Goal: Information Seeking & Learning: Stay updated

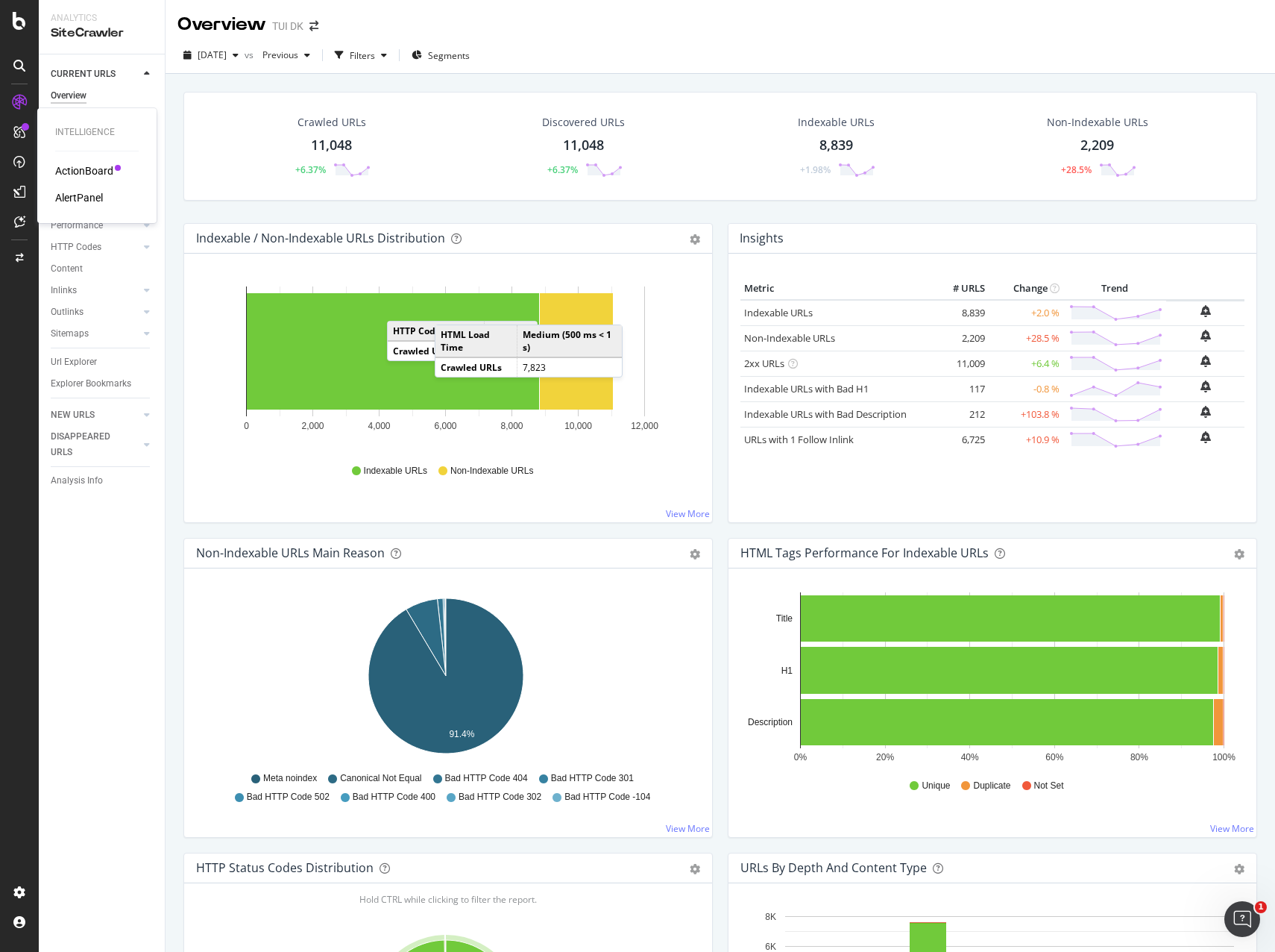
click at [87, 163] on div "ActionBoard" at bounding box center [84, 170] width 58 height 14
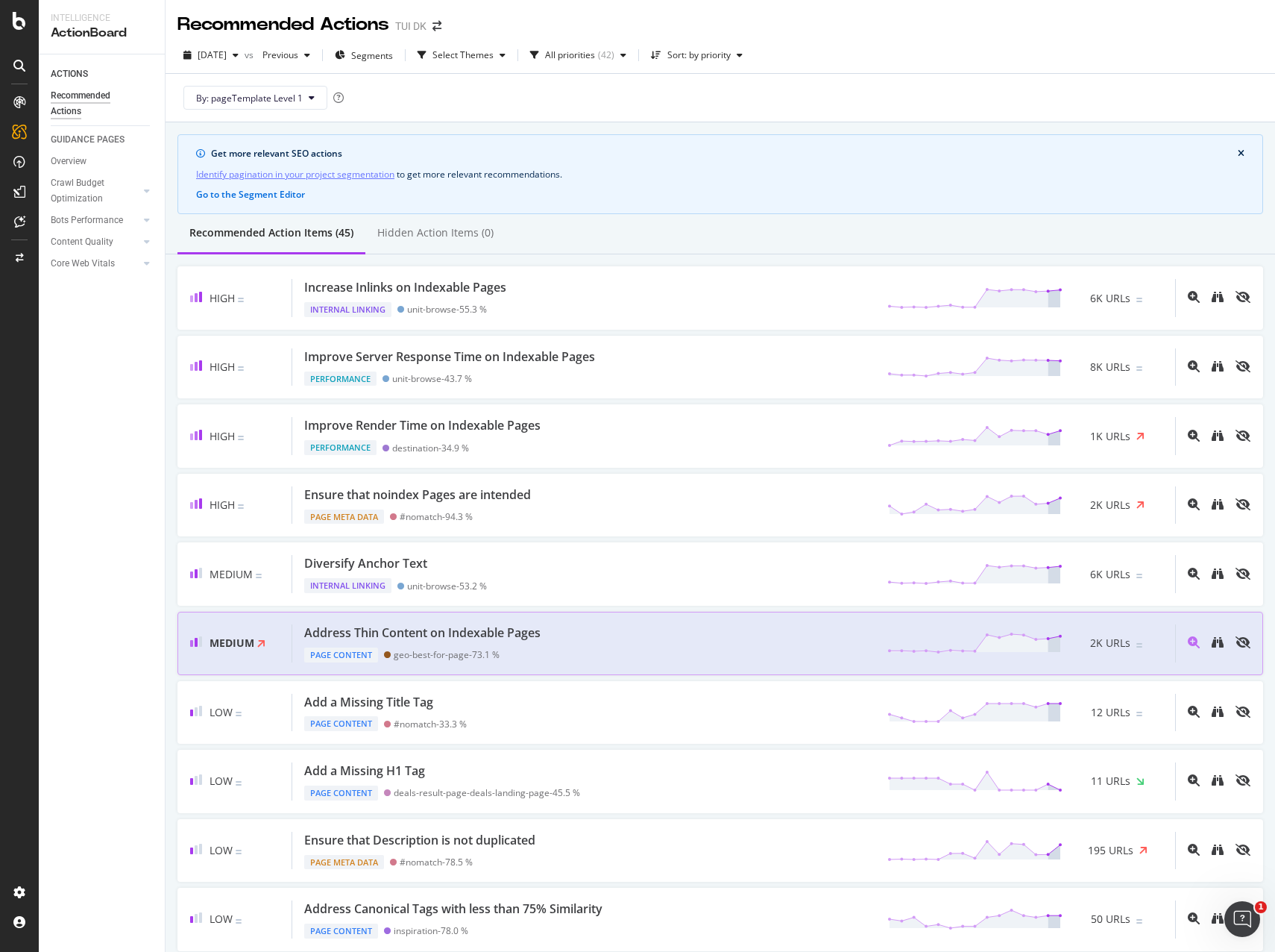
click at [530, 634] on div "Address Thin Content on Indexable Pages" at bounding box center [422, 633] width 237 height 17
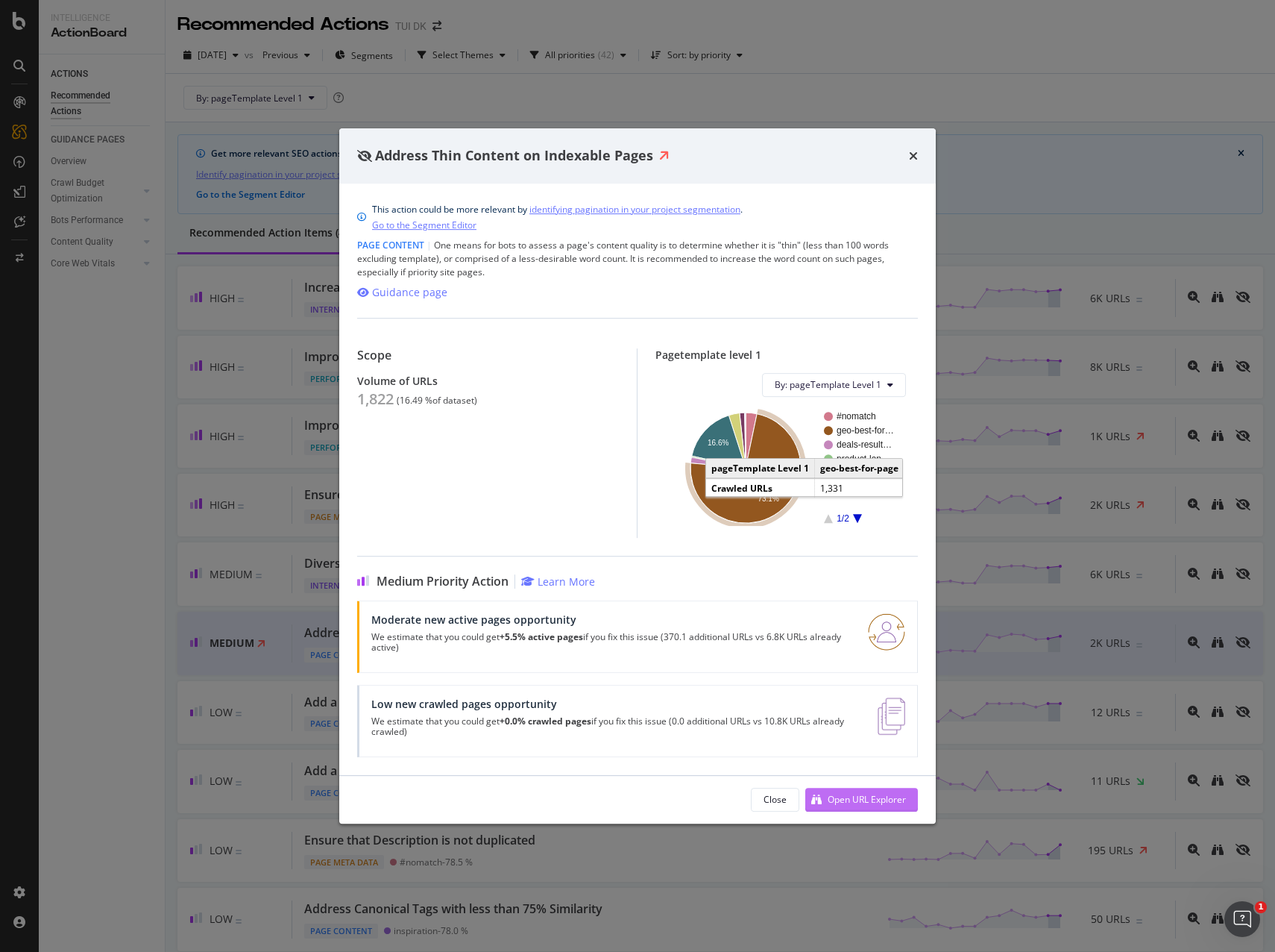
click at [840, 800] on div "Open URL Explorer" at bounding box center [866, 798] width 78 height 13
click at [913, 159] on icon "times" at bounding box center [913, 156] width 9 height 12
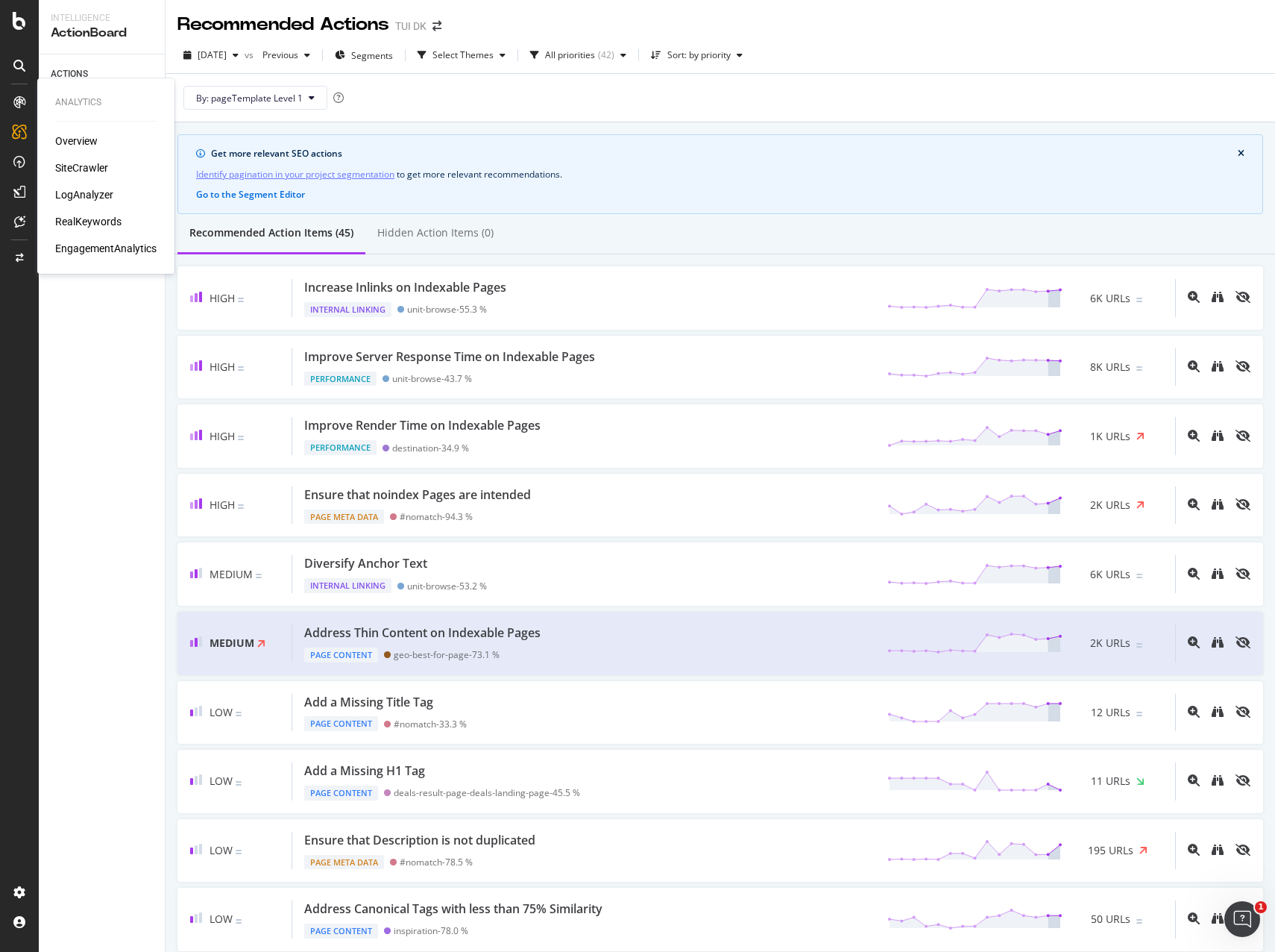
click at [18, 99] on icon at bounding box center [19, 102] width 12 height 12
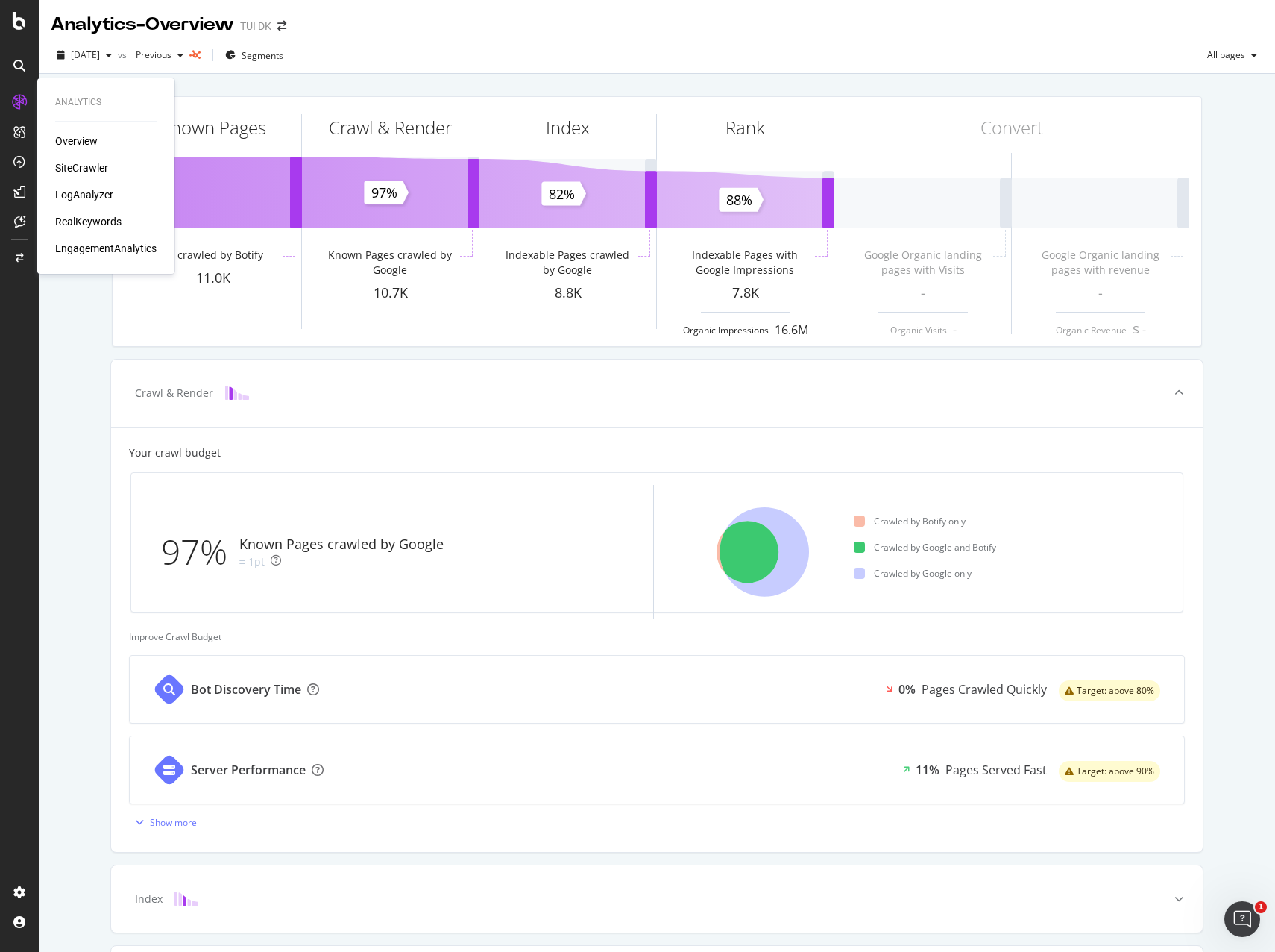
click at [91, 220] on div "RealKeywords" at bounding box center [88, 220] width 67 height 14
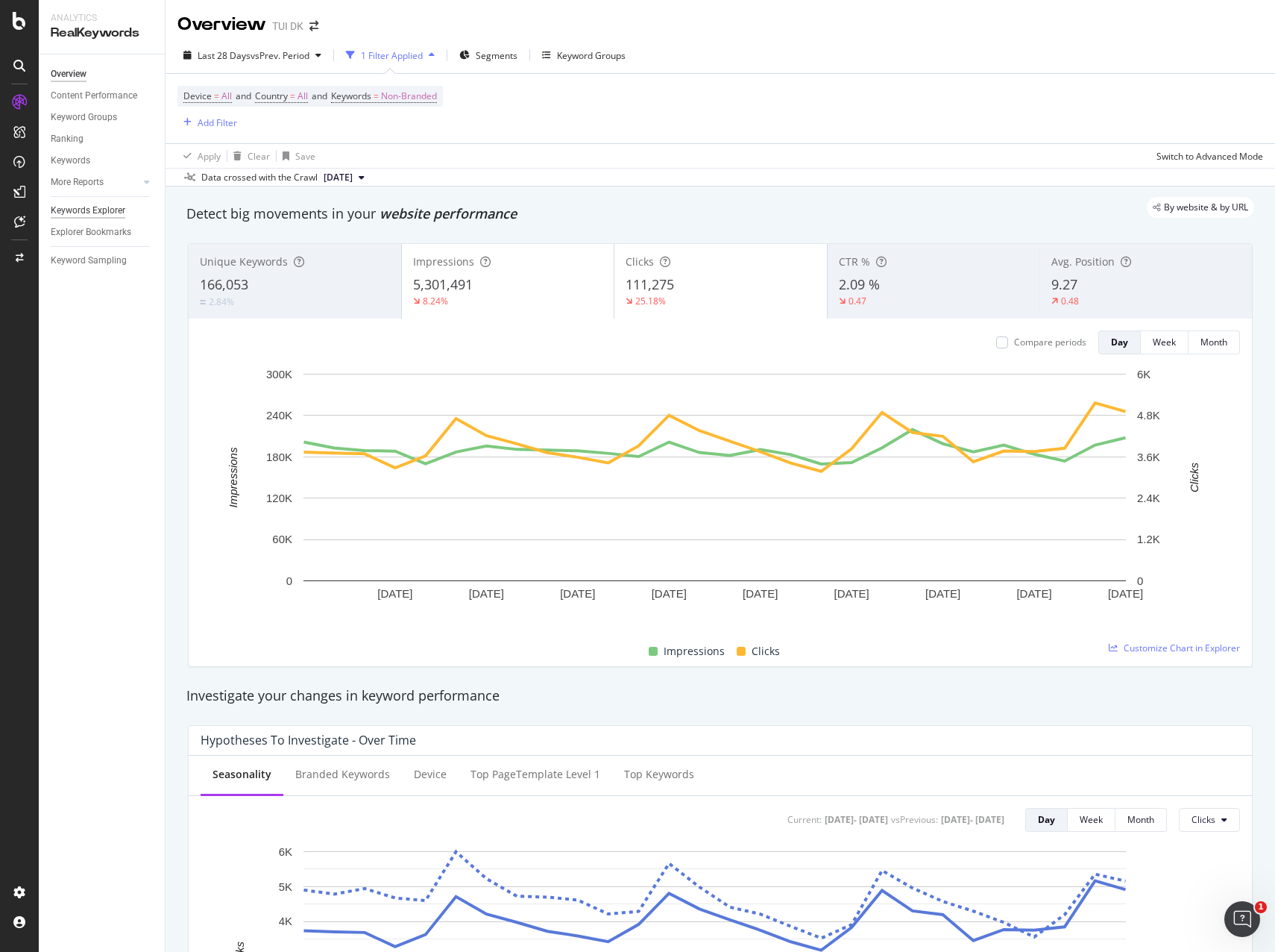
click at [90, 204] on div "Keywords Explorer" at bounding box center [87, 211] width 74 height 15
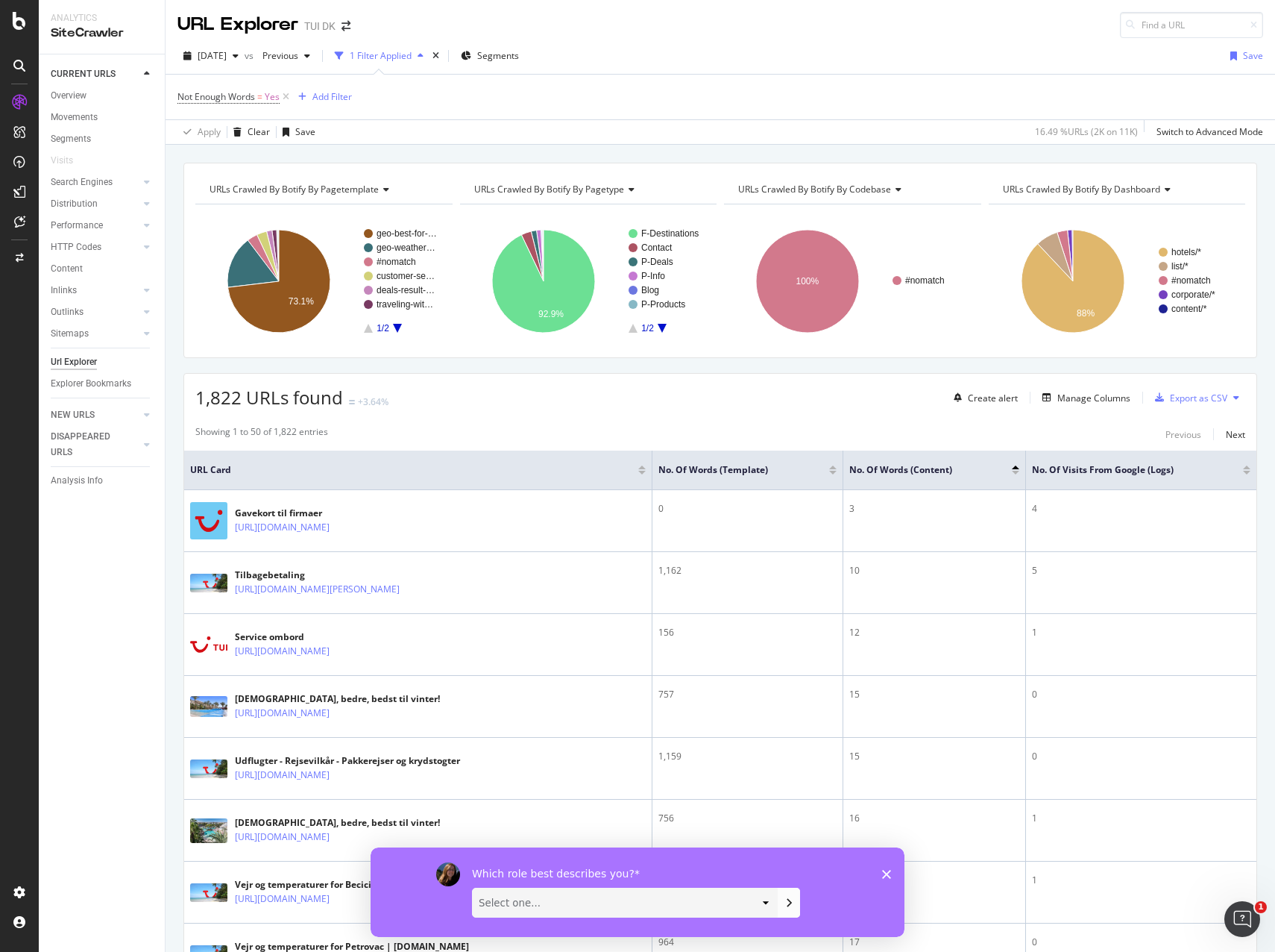
click at [768, 902] on select "Select one... Analyst/BI C-level Leadership Content Manager Engineer Marketing …" at bounding box center [624, 901] width 304 height 28
click at [888, 873] on icon "Close survey" at bounding box center [886, 873] width 9 height 9
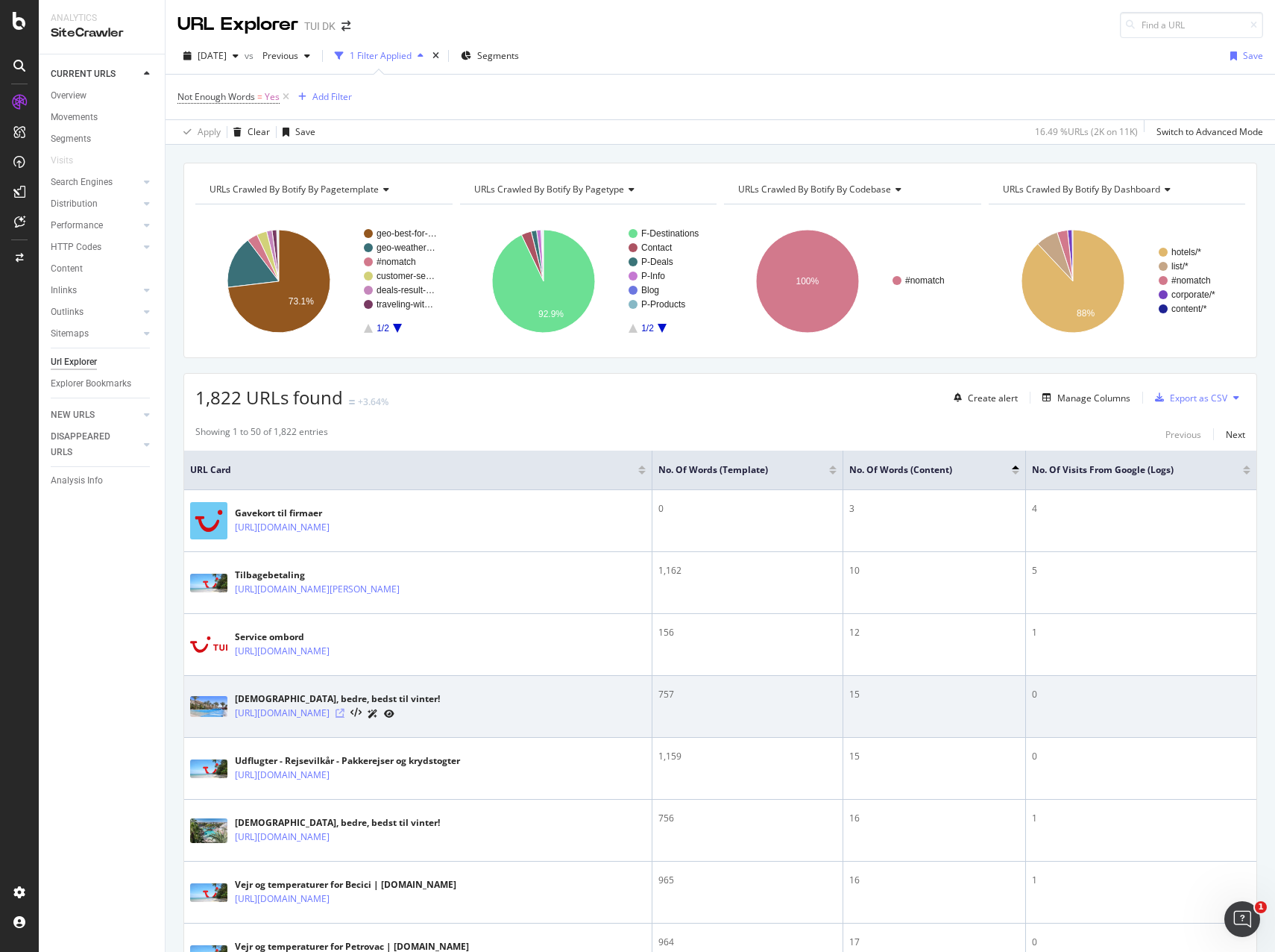
click at [344, 713] on icon at bounding box center [339, 712] width 9 height 9
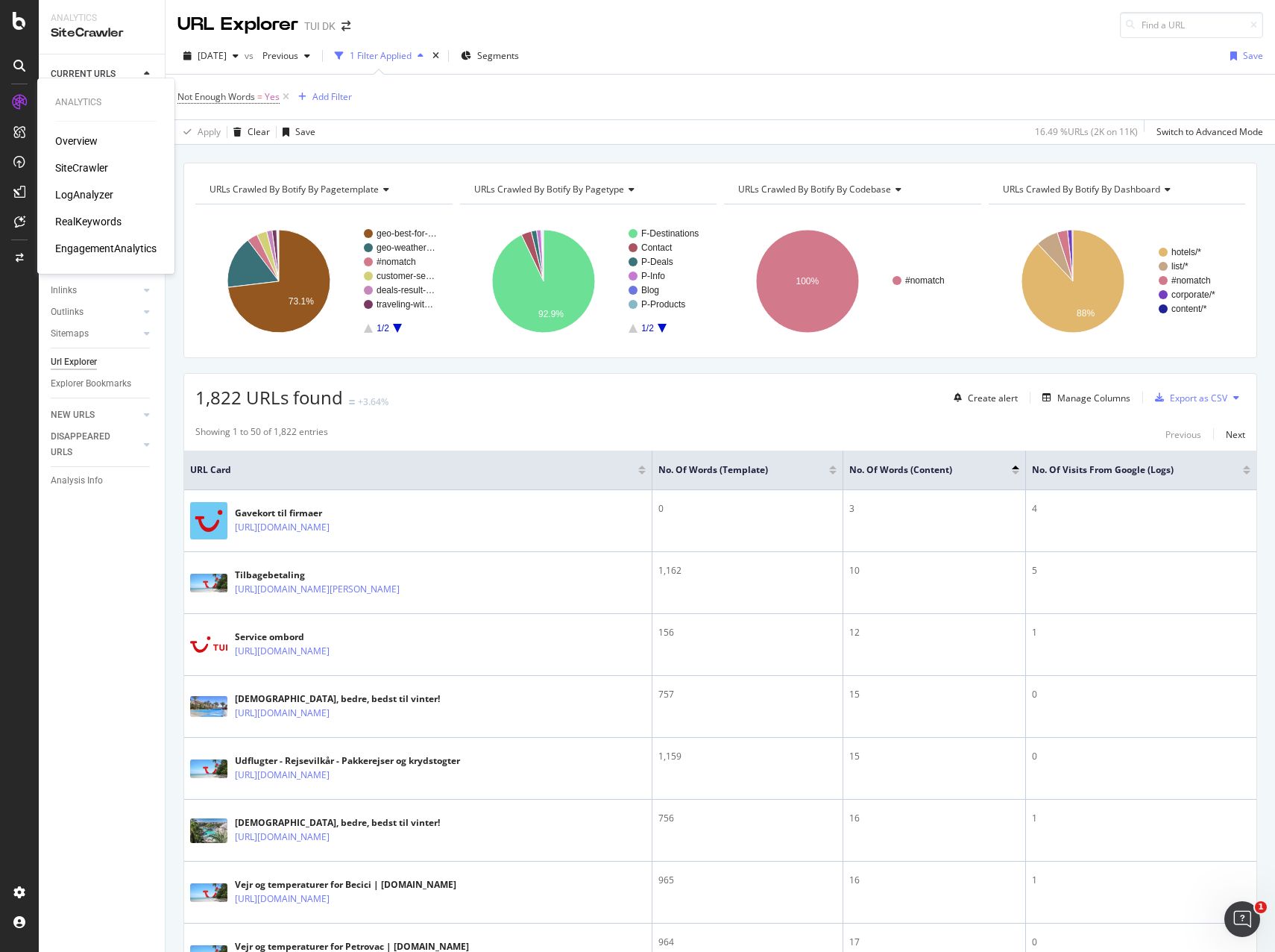
click at [88, 191] on div "LogAnalyzer" at bounding box center [84, 194] width 58 height 14
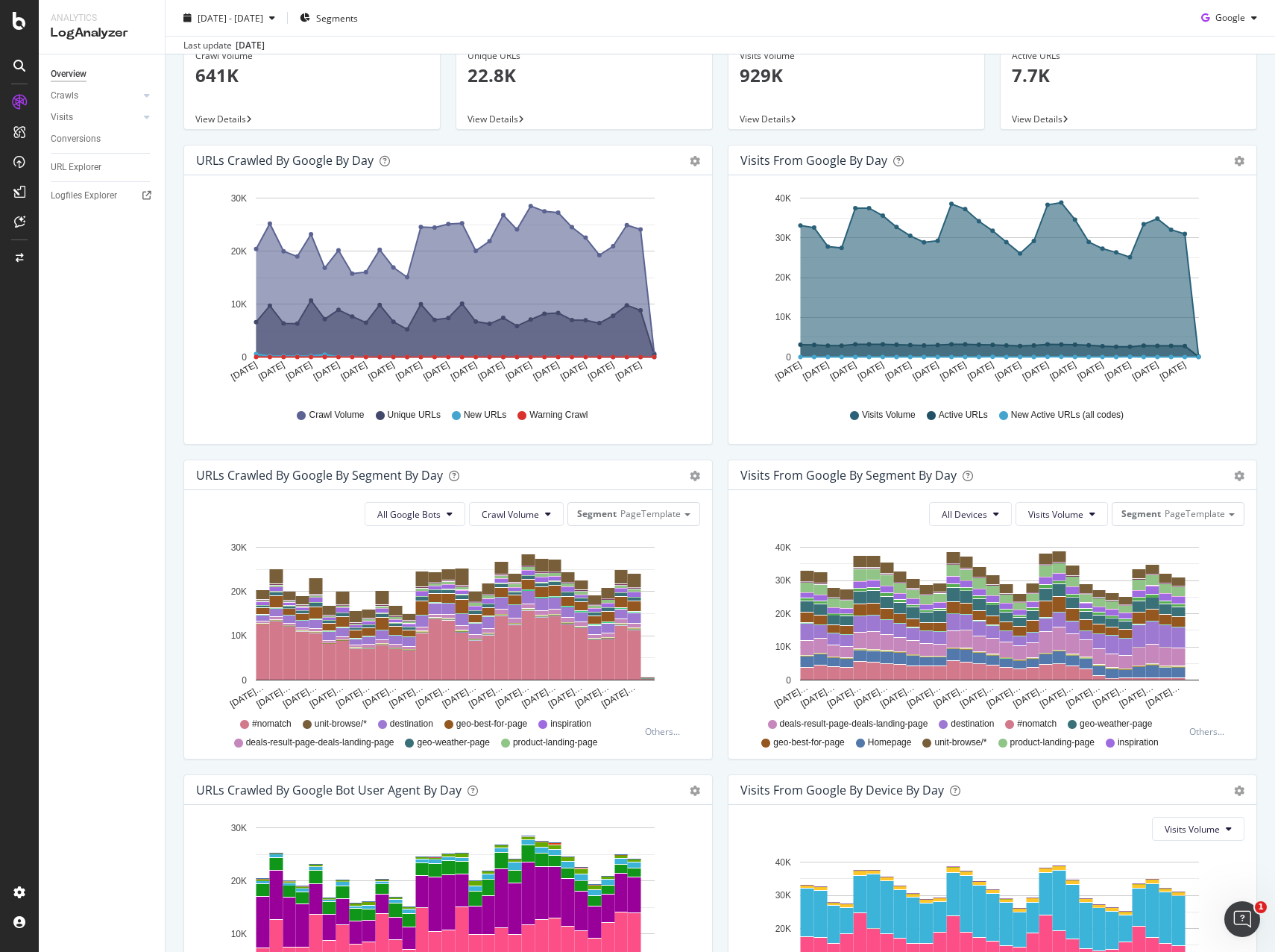
scroll to position [292, 0]
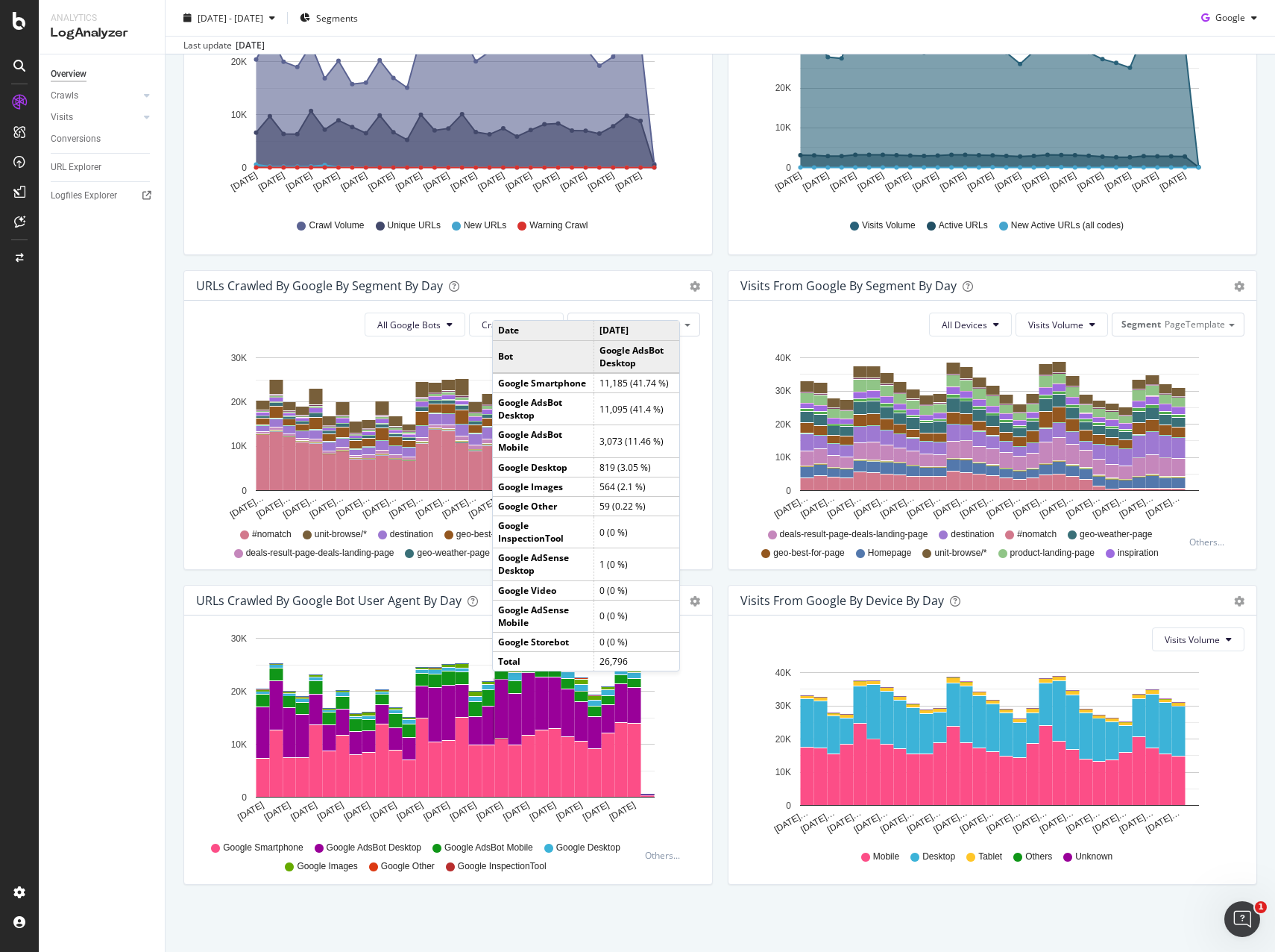
drag, startPoint x: 725, startPoint y: 513, endPoint x: 716, endPoint y: 513, distance: 9.0
click at [728, 513] on div "Visits from Google By Segment By Day Timeline (by Value) Table All Devices Visi…" at bounding box center [993, 419] width 530 height 300
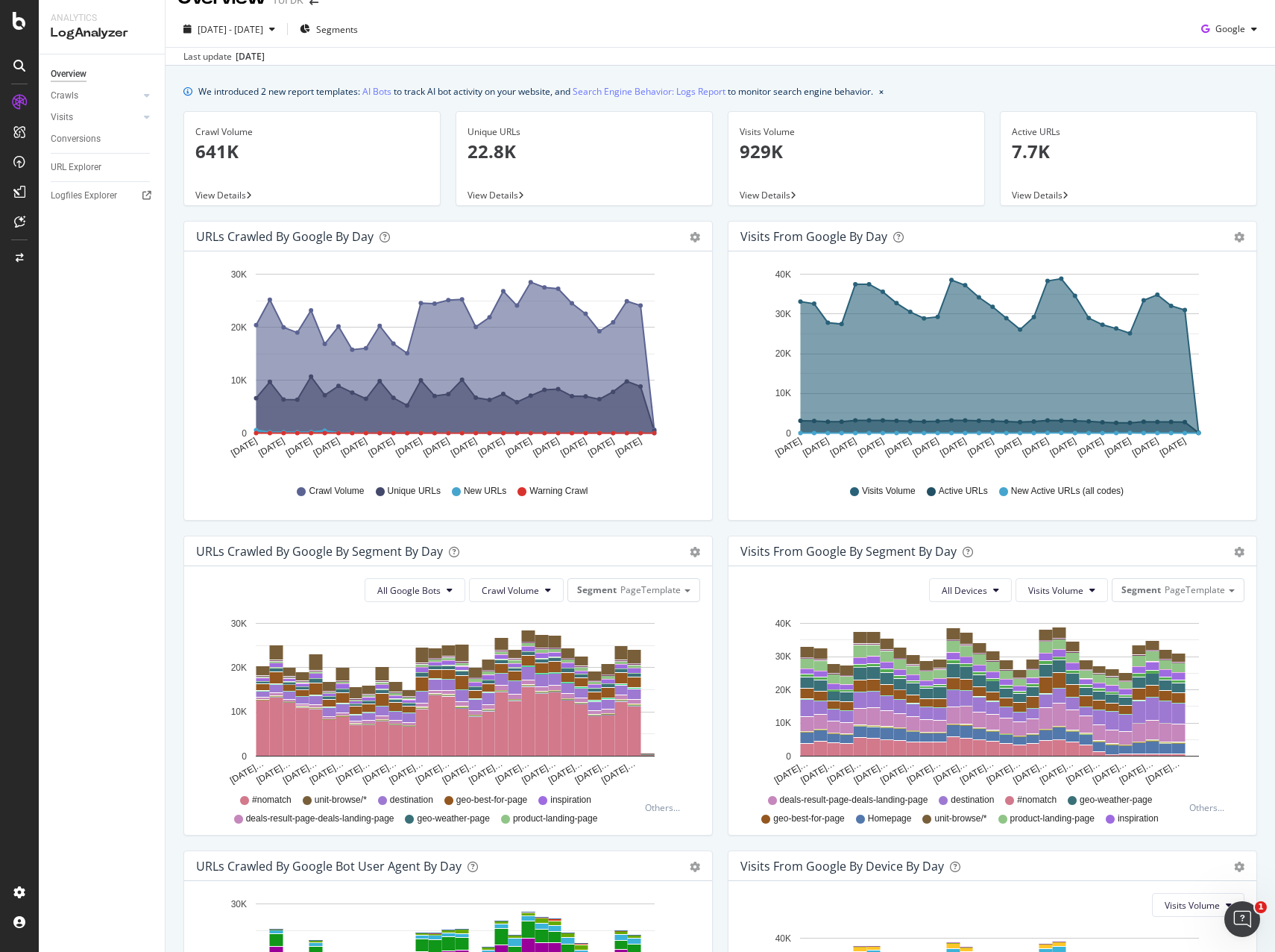
scroll to position [0, 0]
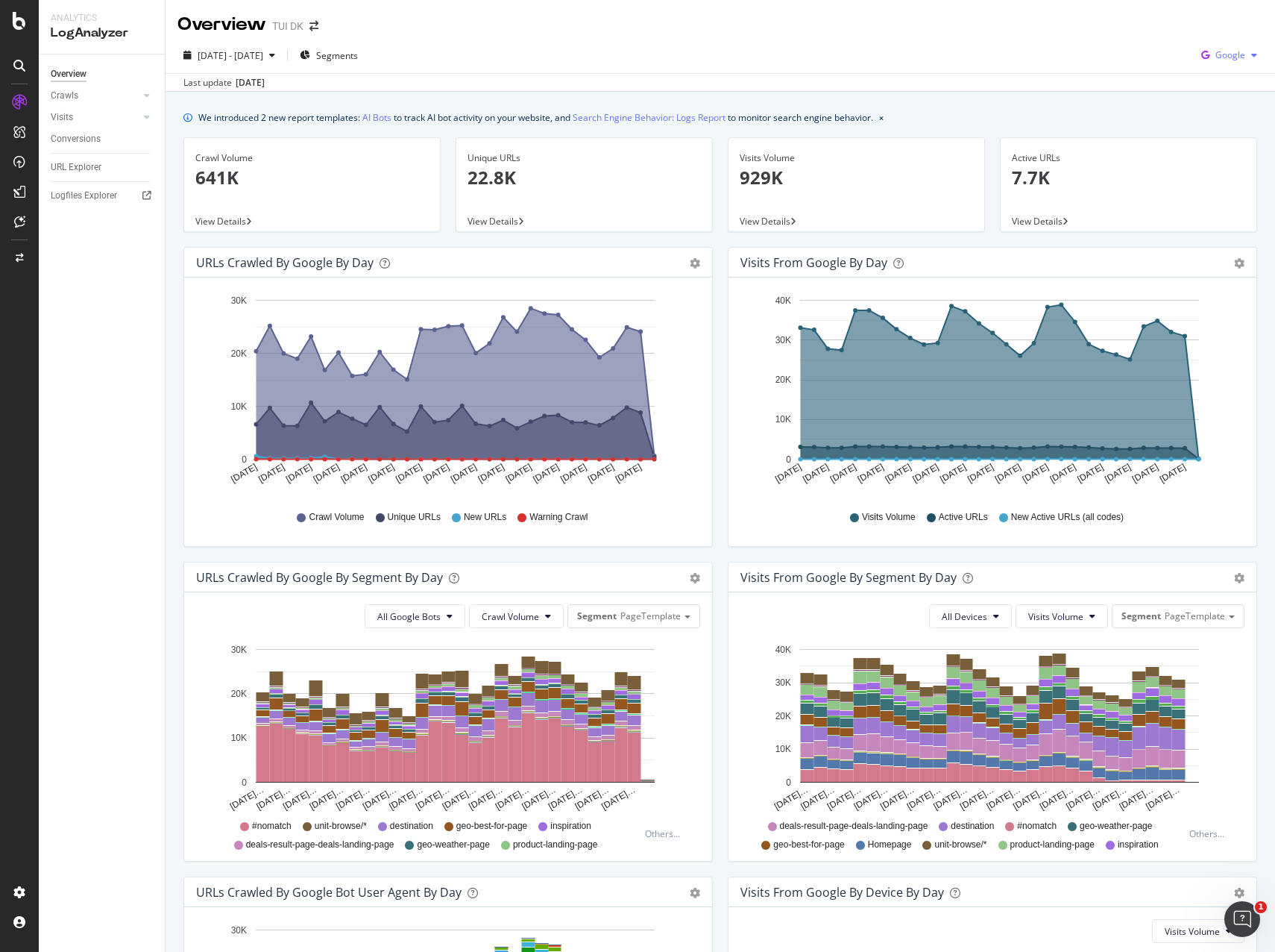
click at [1231, 57] on span "Google" at bounding box center [1231, 54] width 30 height 13
click at [1204, 138] on span "OpenAI" at bounding box center [1230, 140] width 55 height 14
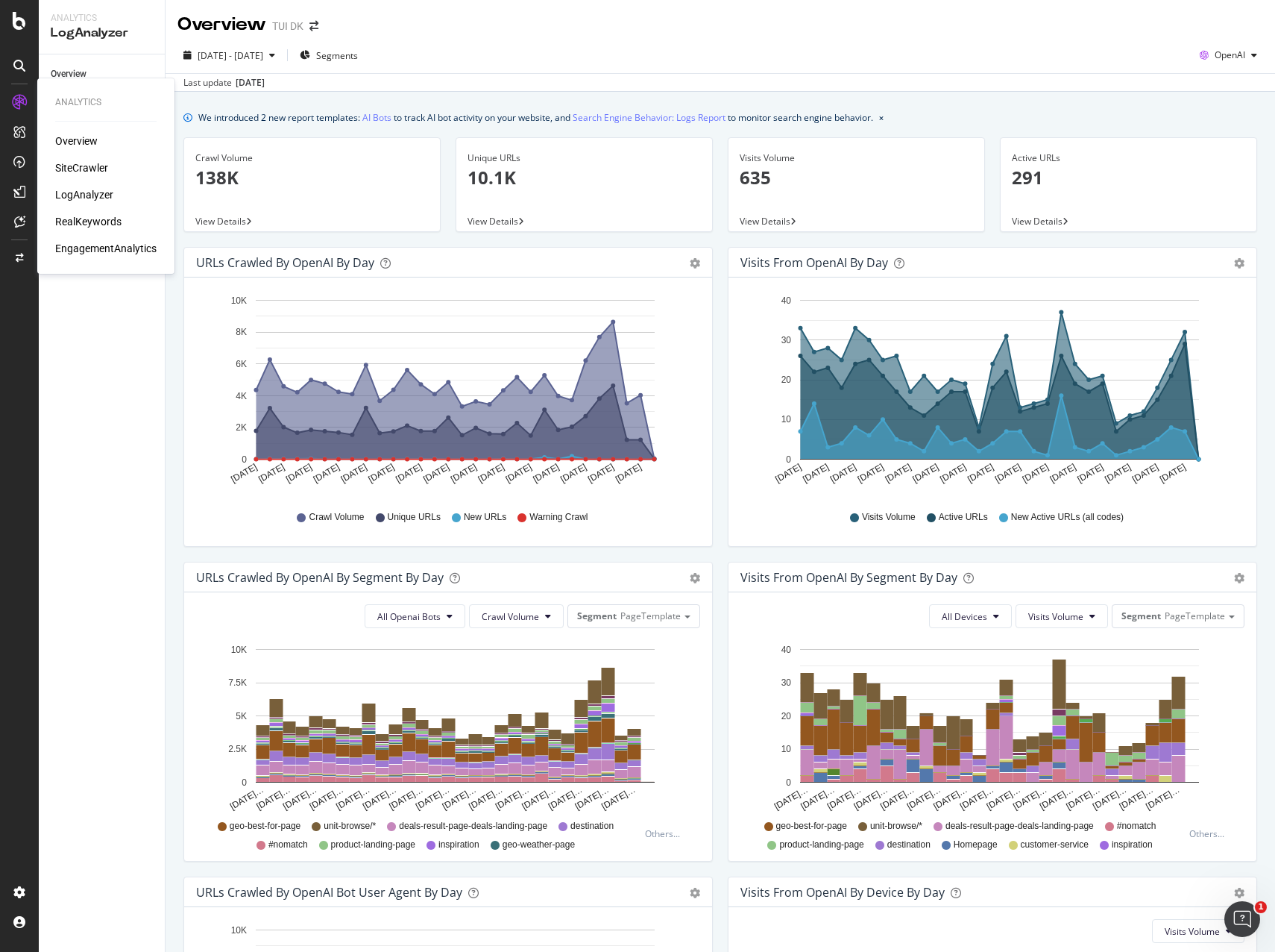
click at [77, 143] on div "Overview" at bounding box center [76, 140] width 43 height 14
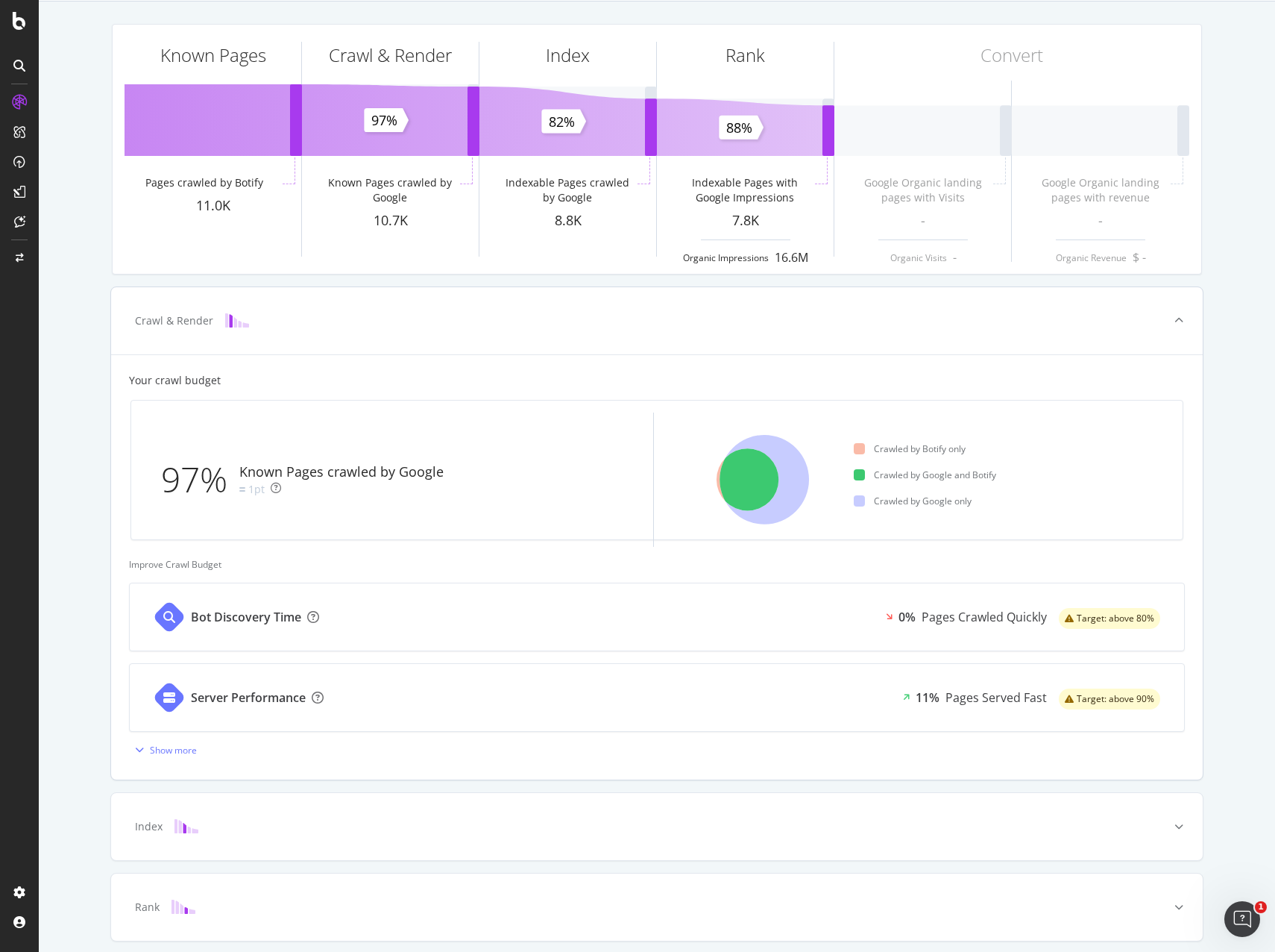
scroll to position [51, 0]
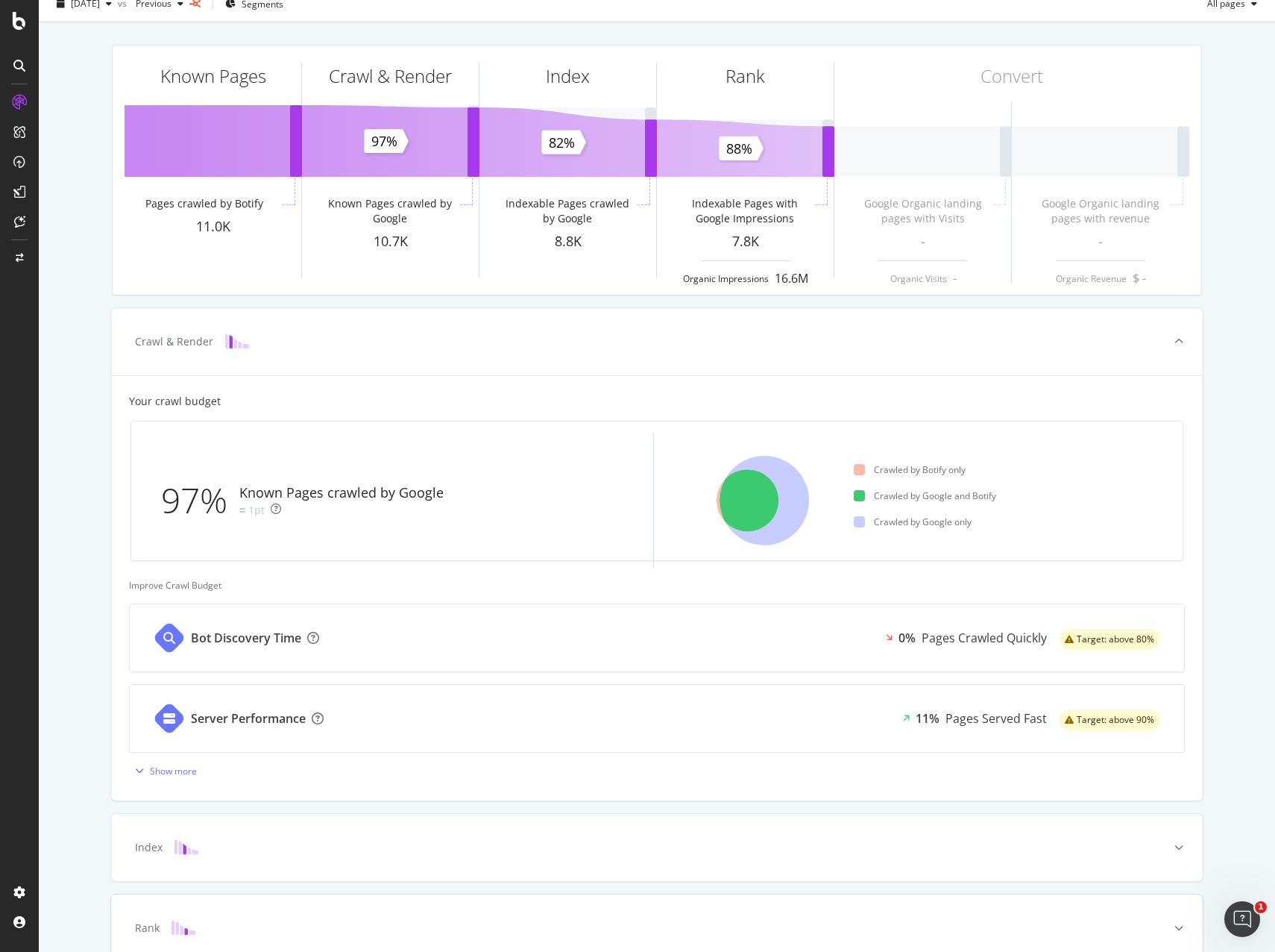
drag, startPoint x: 422, startPoint y: 858, endPoint x: 429, endPoint y: 833, distance: 26.0
click at [422, 859] on div "Index" at bounding box center [657, 847] width 1092 height 67
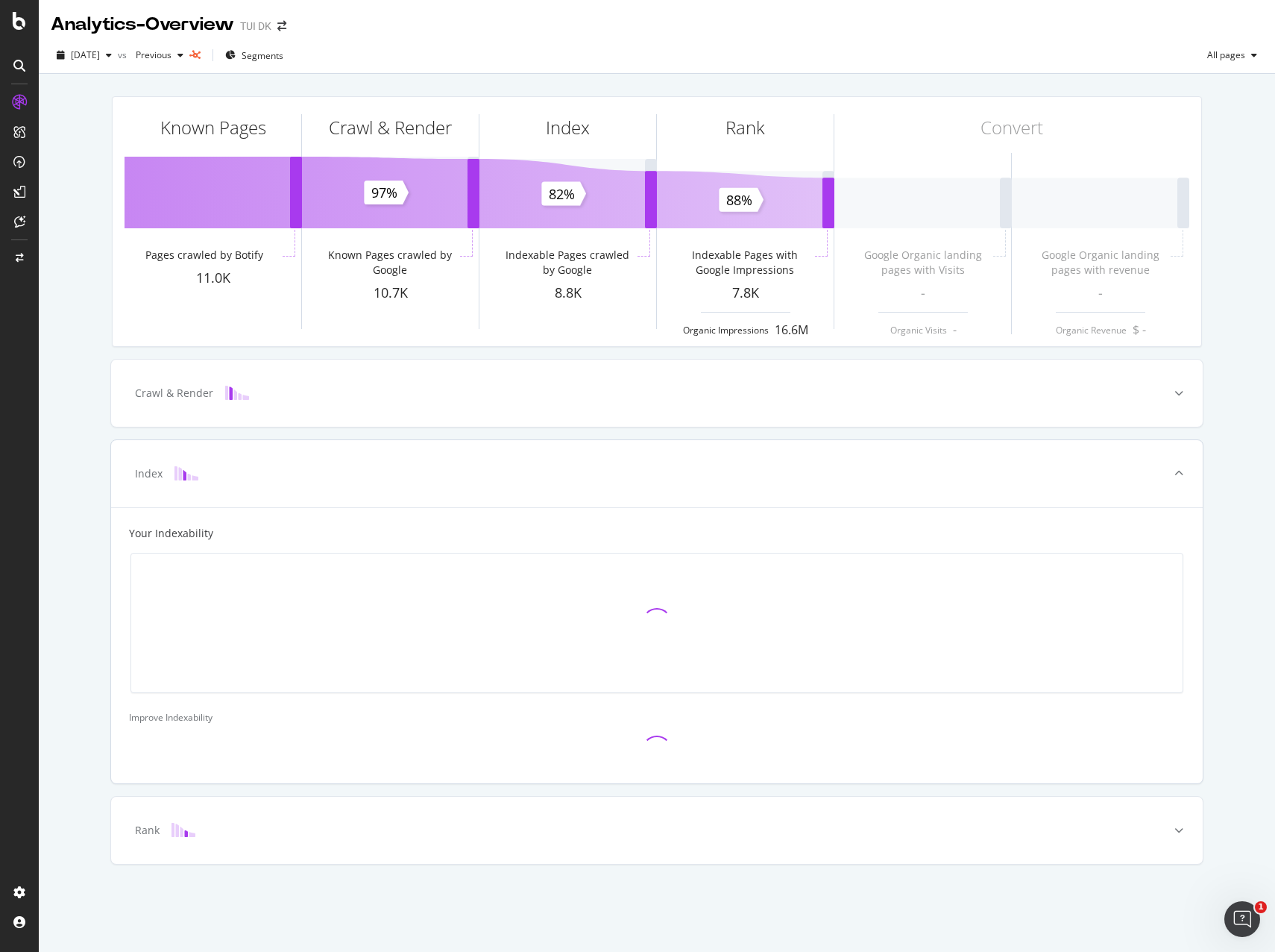
scroll to position [0, 0]
click at [430, 474] on div "Index" at bounding box center [633, 473] width 1033 height 14
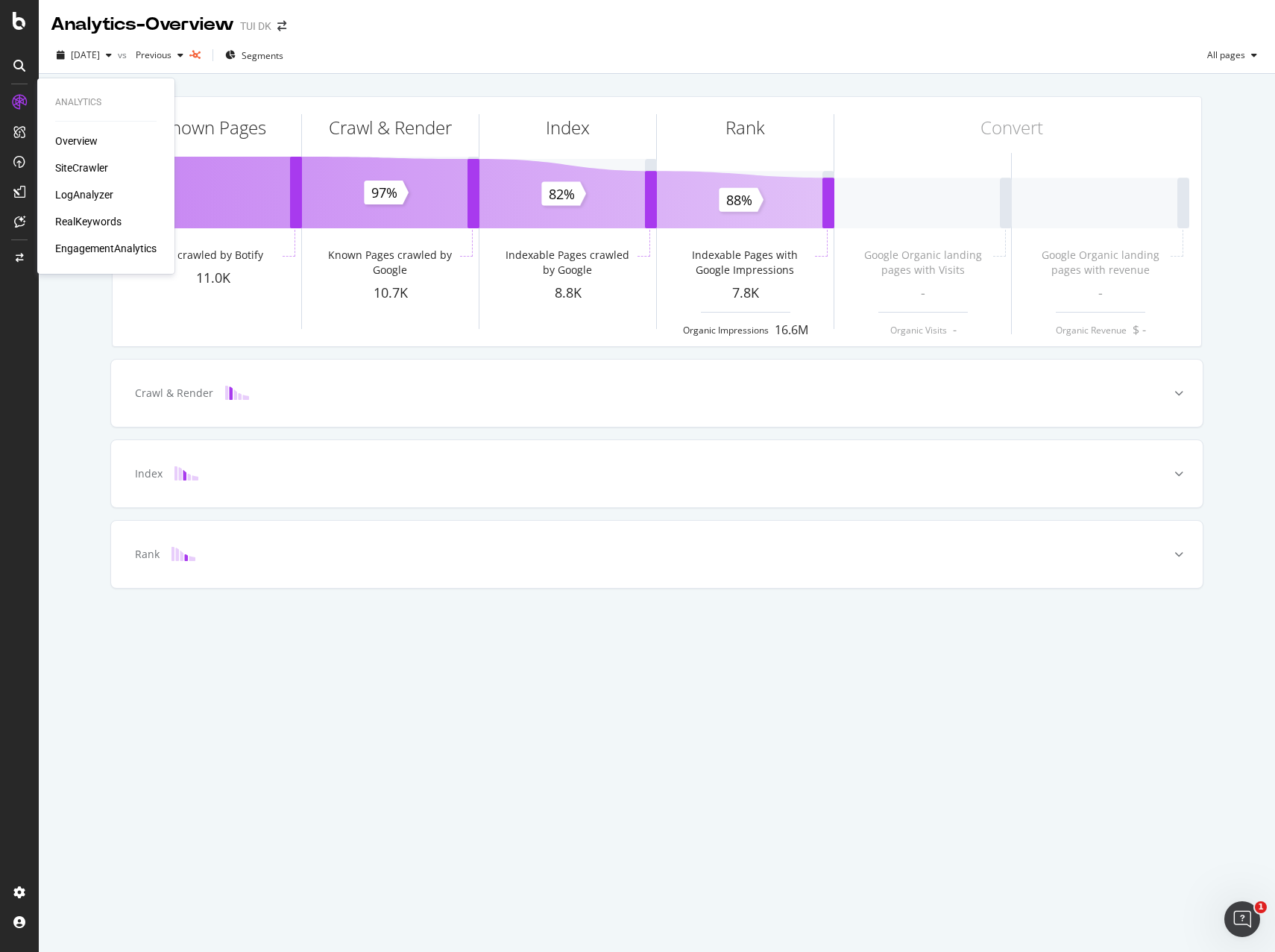
click at [79, 169] on div "SiteCrawler" at bounding box center [81, 167] width 53 height 14
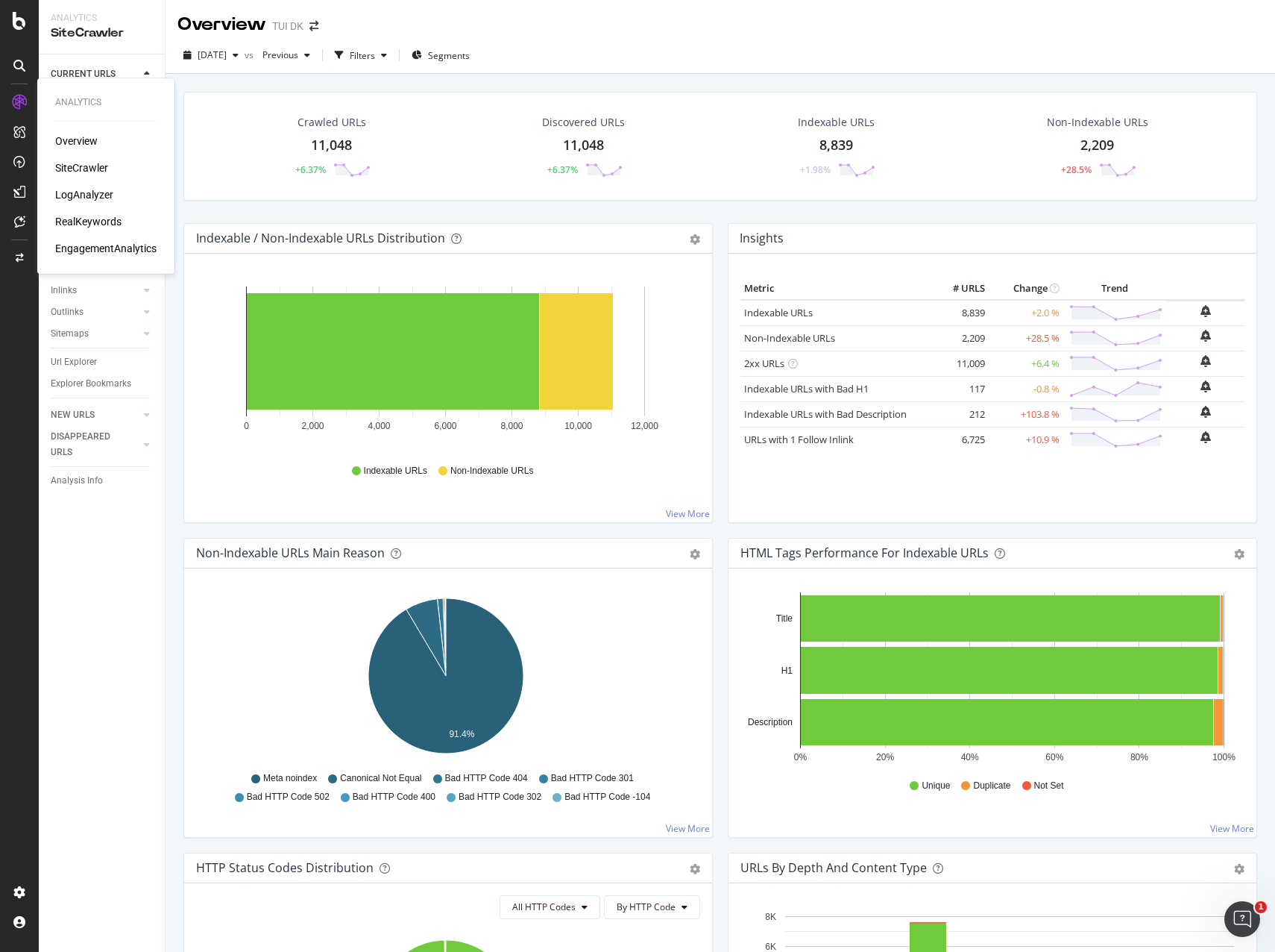
click at [86, 197] on div "LogAnalyzer" at bounding box center [84, 194] width 58 height 14
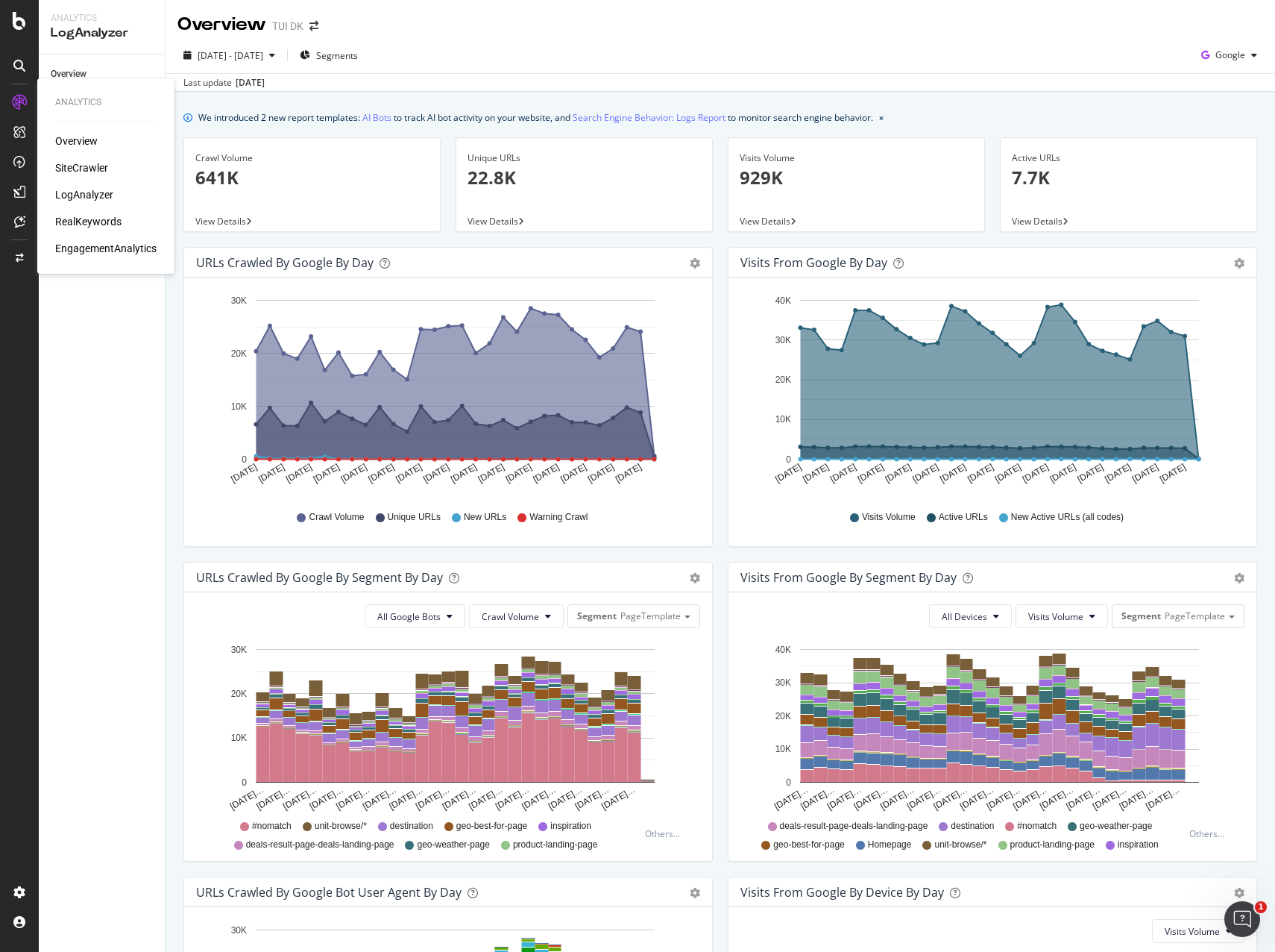
click at [93, 221] on div "RealKeywords" at bounding box center [88, 220] width 67 height 14
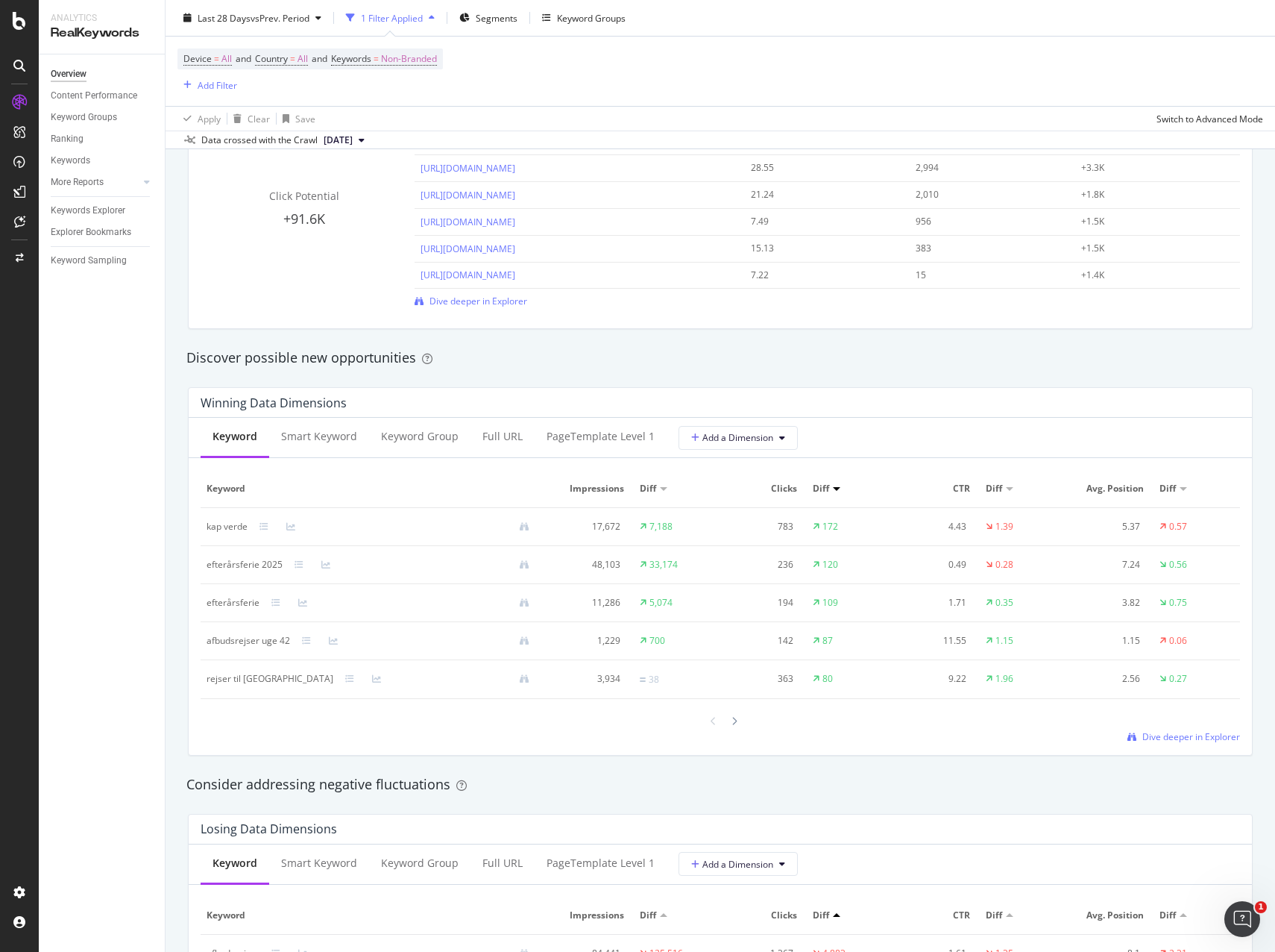
scroll to position [1118, 0]
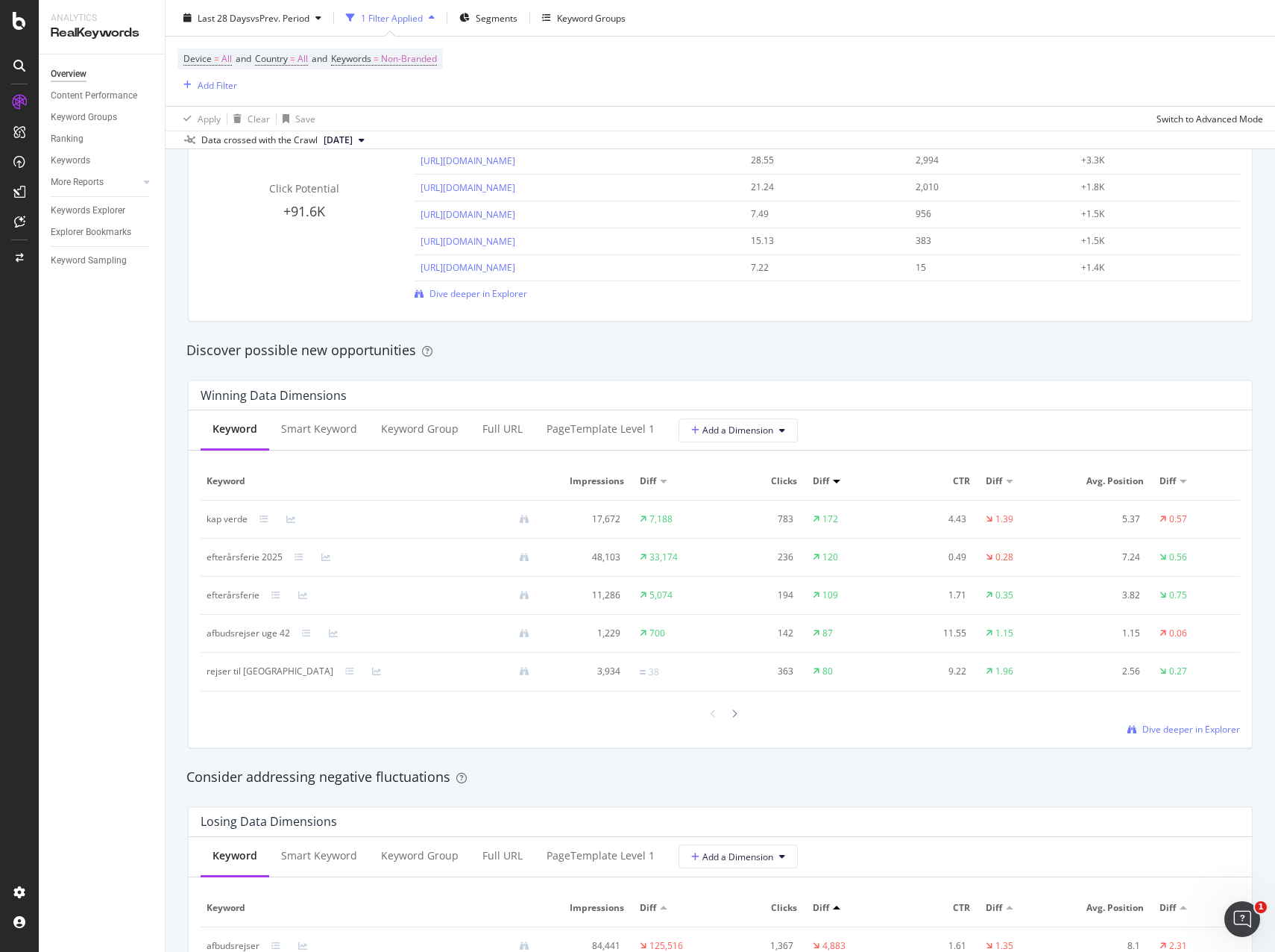
click at [544, 778] on div "Consider addressing negative fluctuations" at bounding box center [720, 777] width 1068 height 19
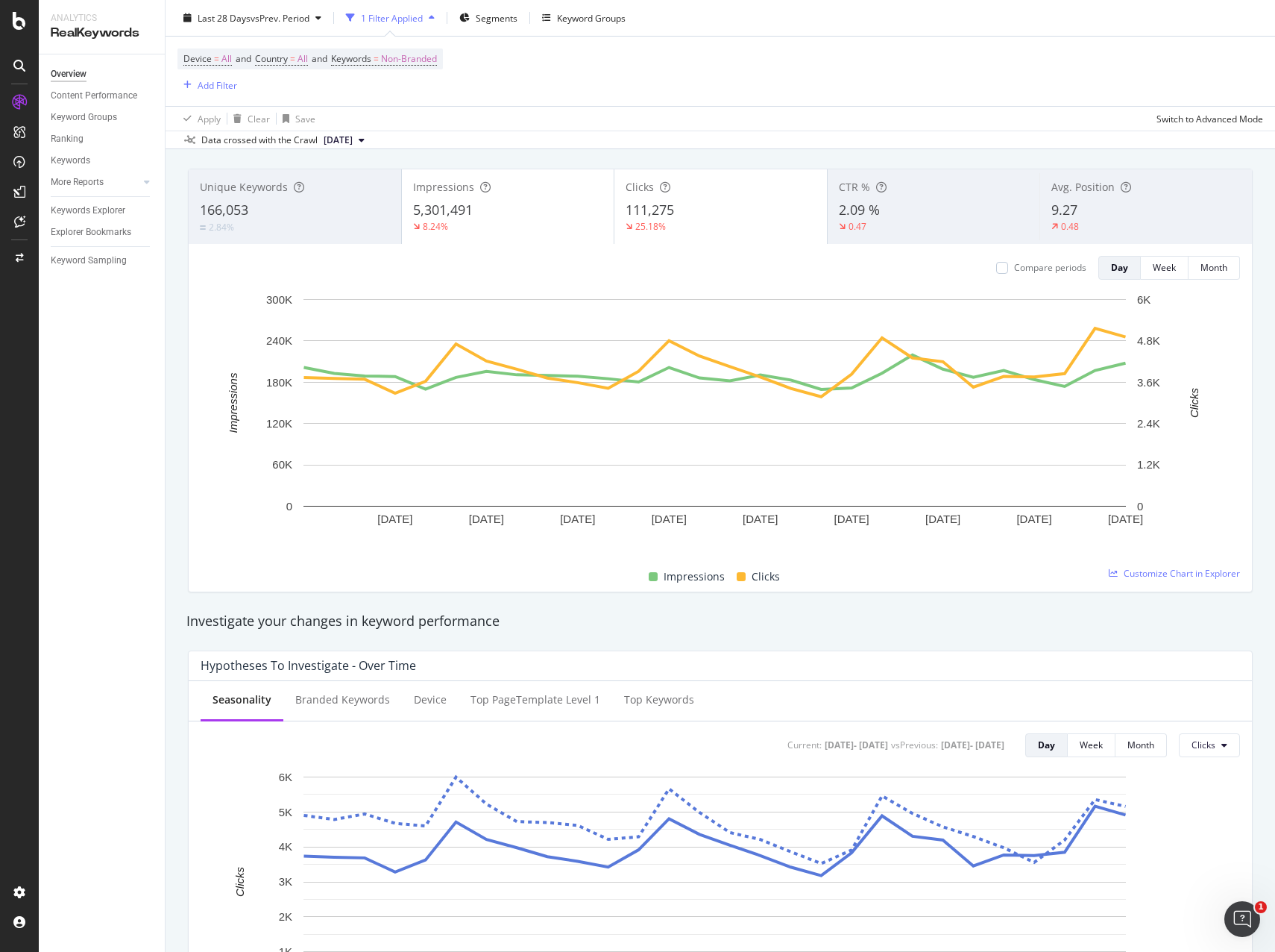
scroll to position [0, 0]
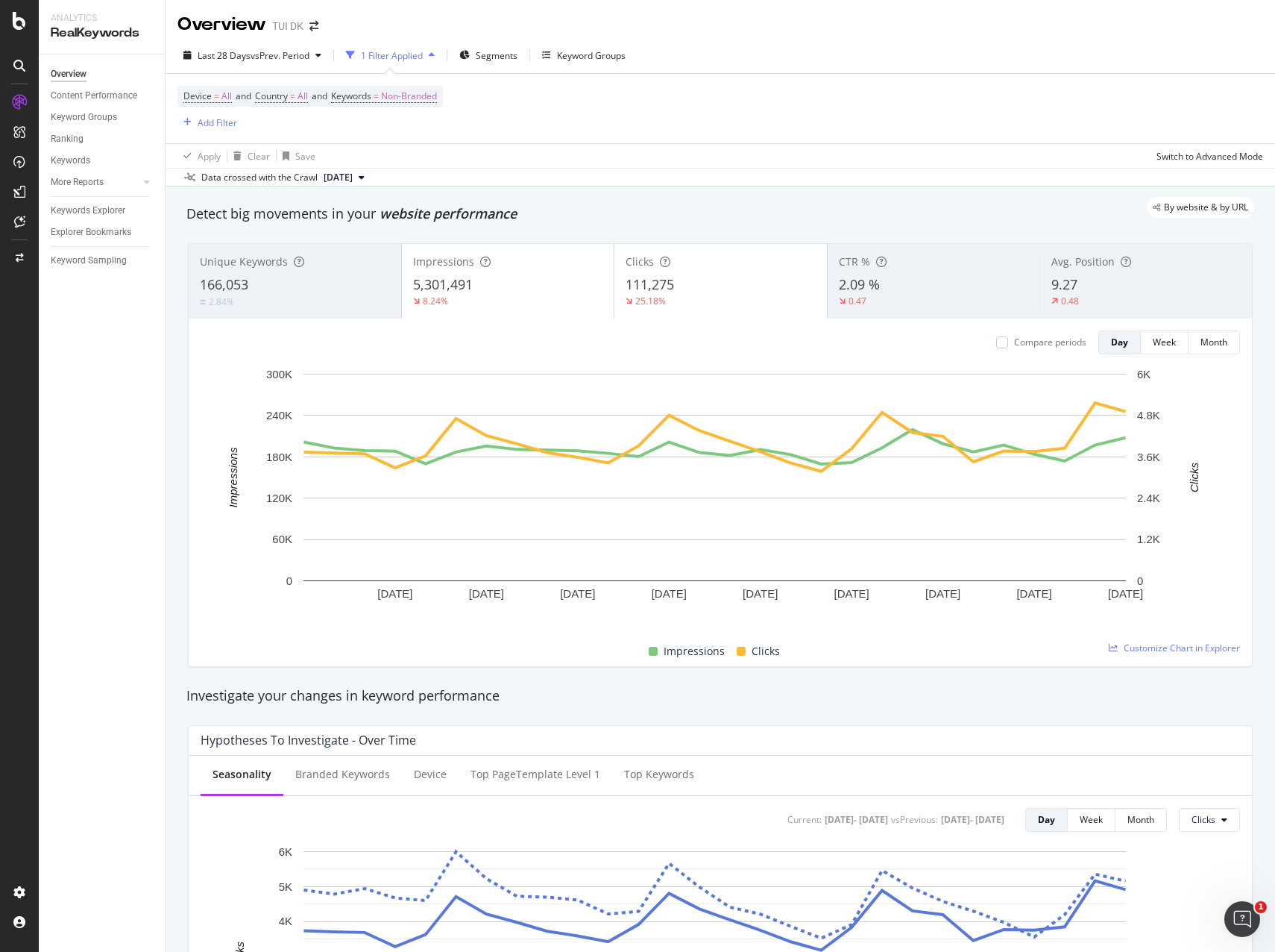
drag, startPoint x: 183, startPoint y: 214, endPoint x: 629, endPoint y: 211, distance: 446.0
click at [629, 211] on div "By website & by URL" at bounding box center [712, 208] width 1083 height 21
drag, startPoint x: 549, startPoint y: 214, endPoint x: 580, endPoint y: 221, distance: 31.8
click at [580, 221] on div "Detect big movements in your website performance" at bounding box center [720, 214] width 1068 height 19
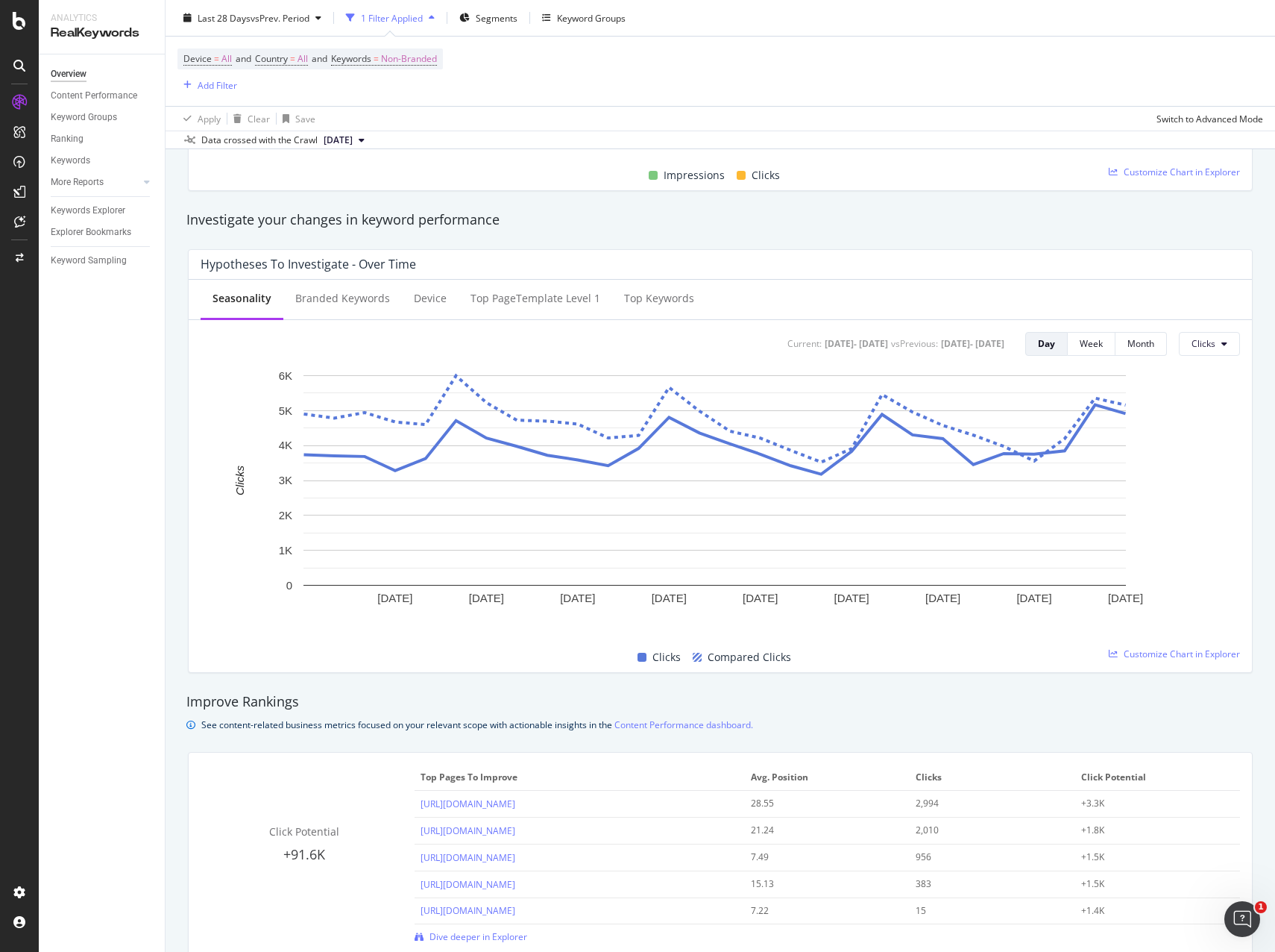
scroll to position [357, 0]
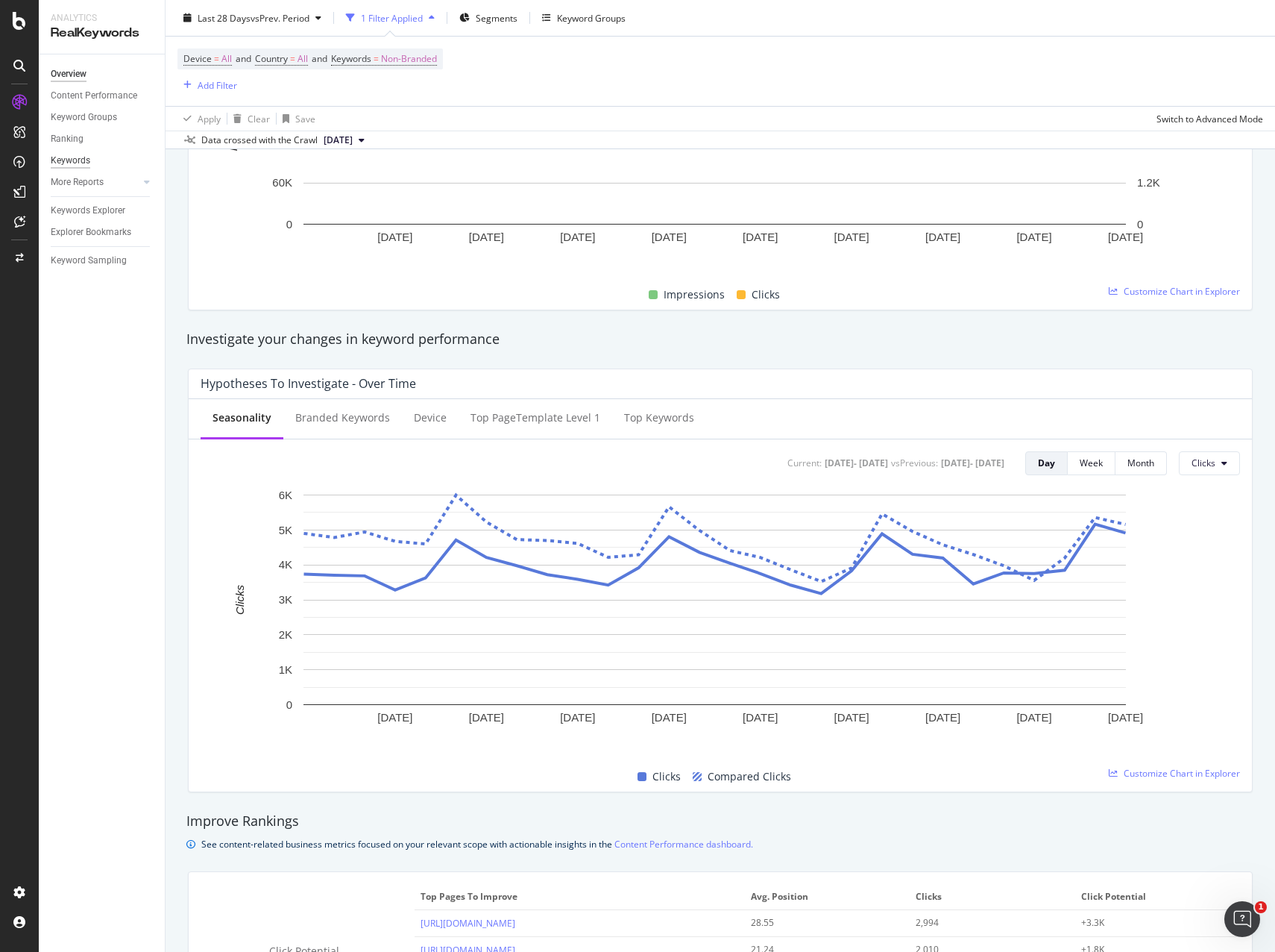
click at [75, 157] on div "Keywords" at bounding box center [70, 160] width 40 height 15
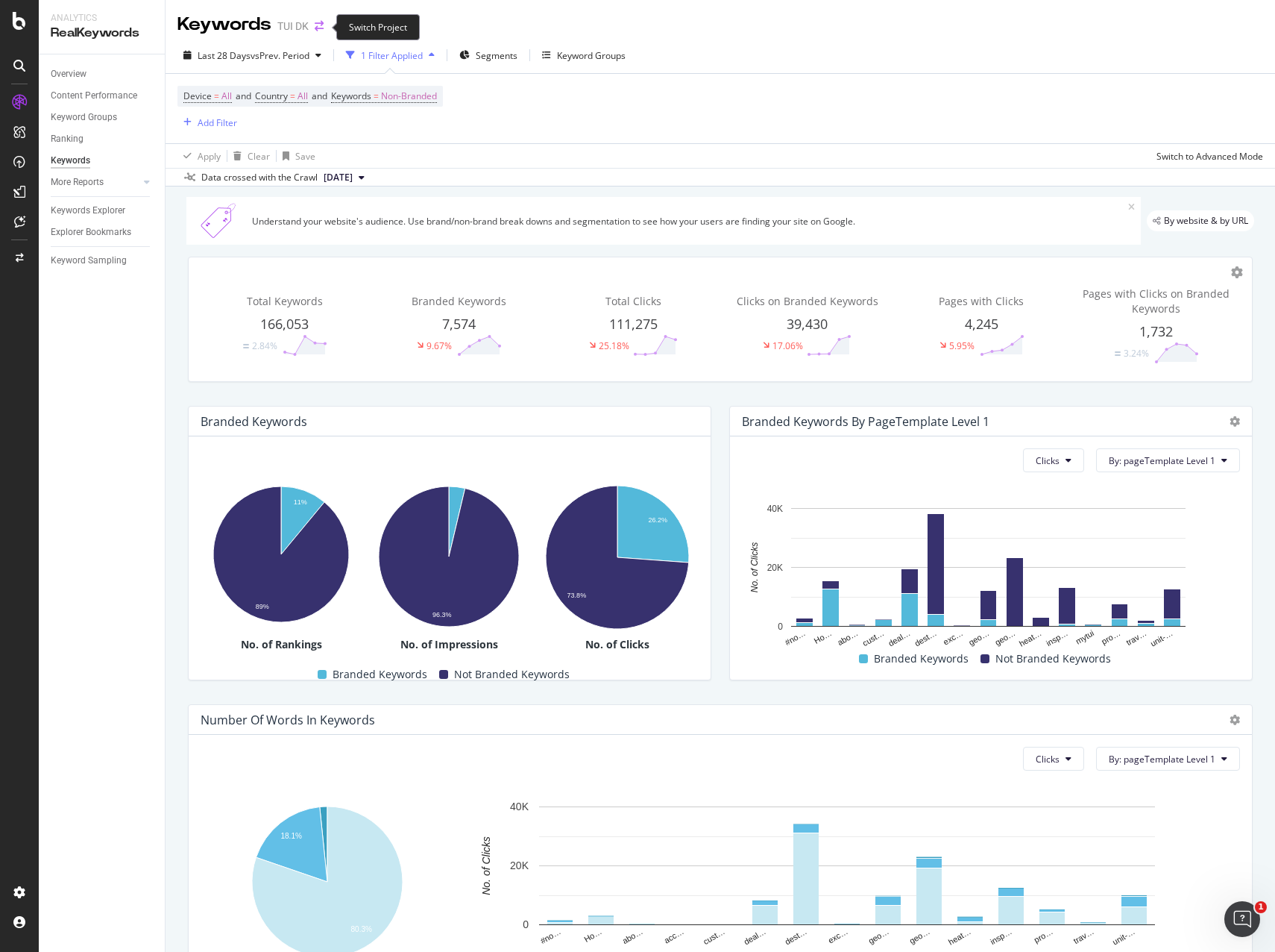
click at [321, 28] on icon "arrow-right-arrow-left" at bounding box center [319, 26] width 9 height 11
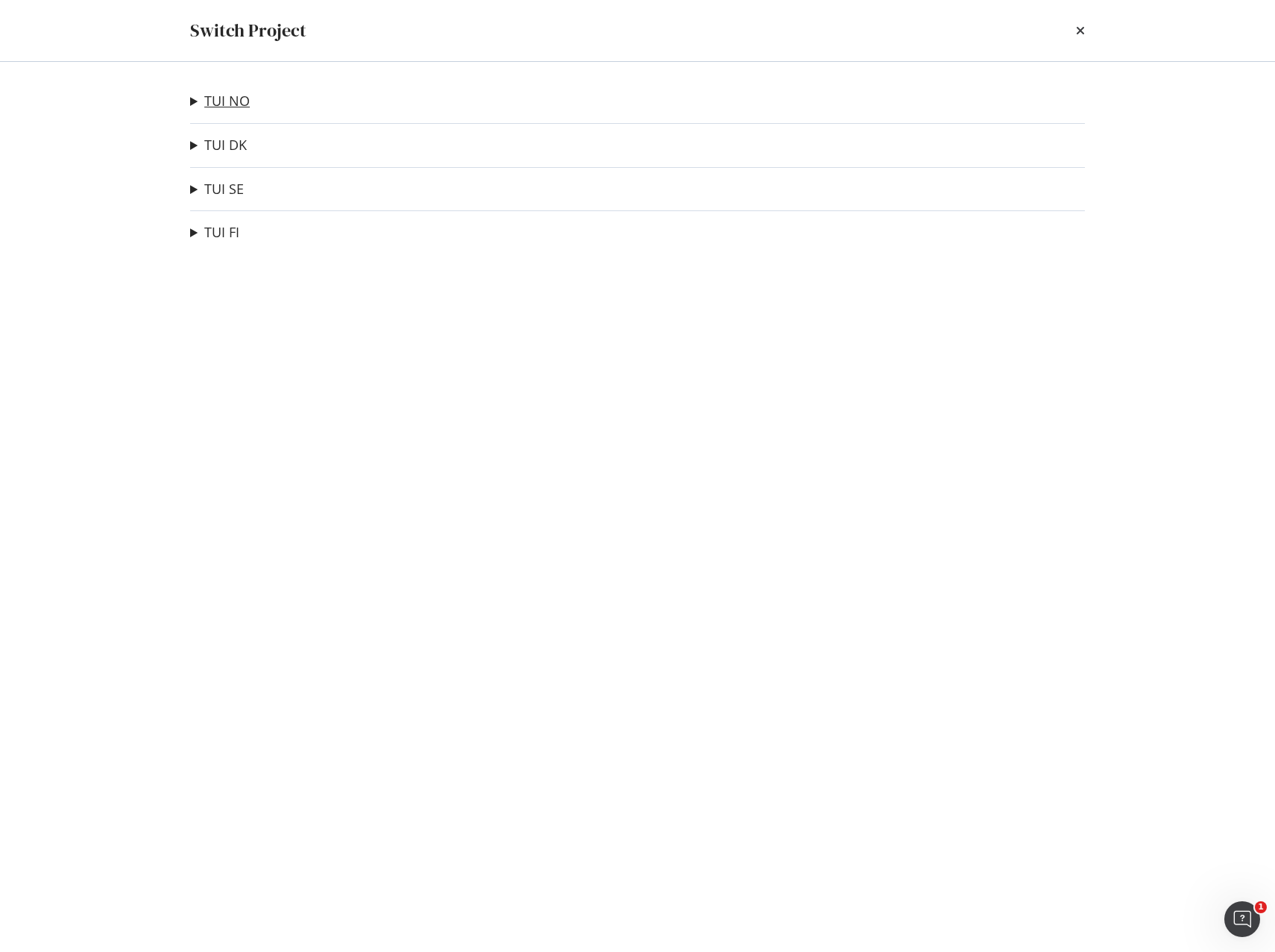
click at [234, 100] on link "TUI NO" at bounding box center [226, 101] width 45 height 15
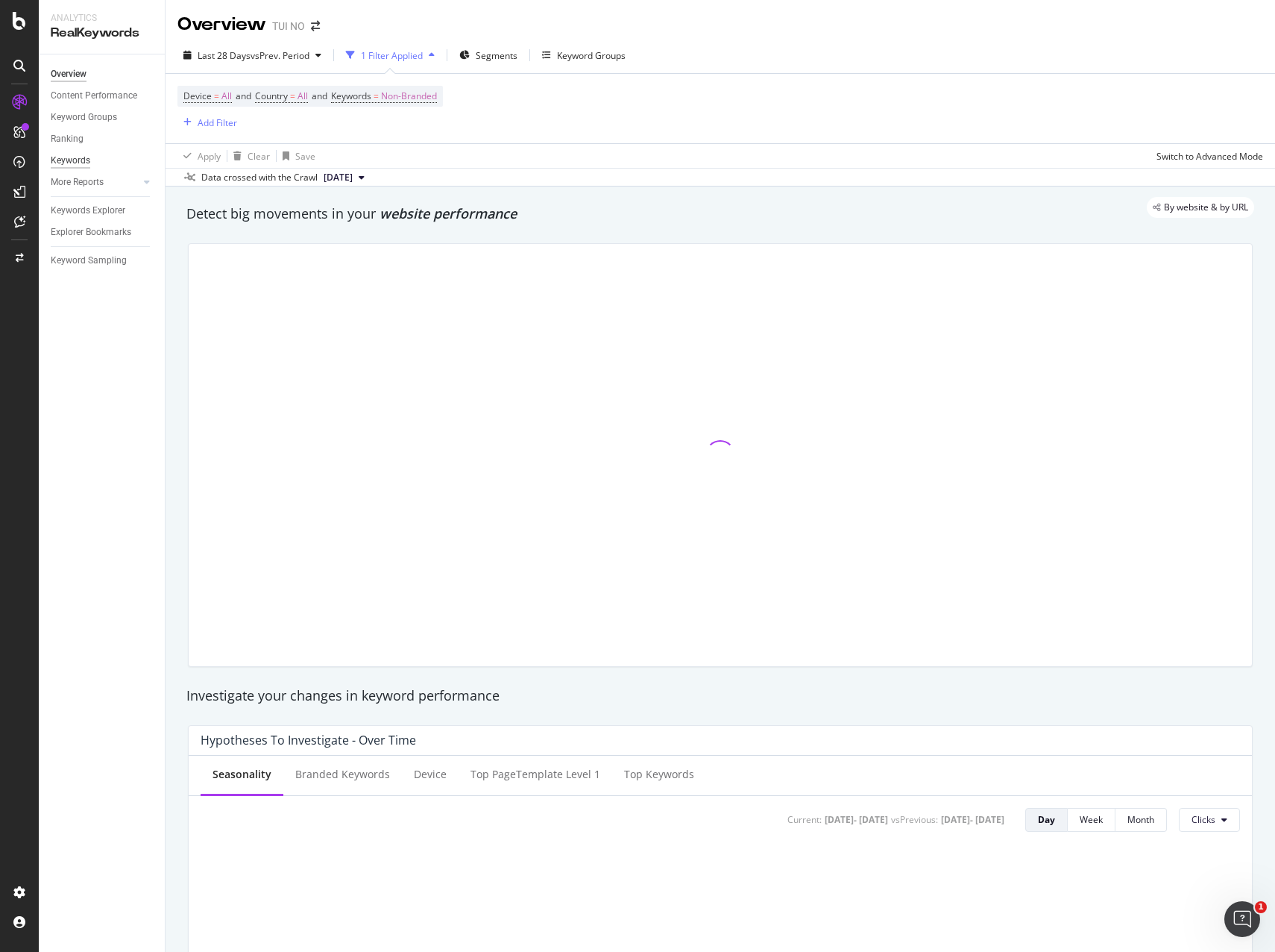
click at [74, 161] on div "Keywords" at bounding box center [70, 160] width 40 height 15
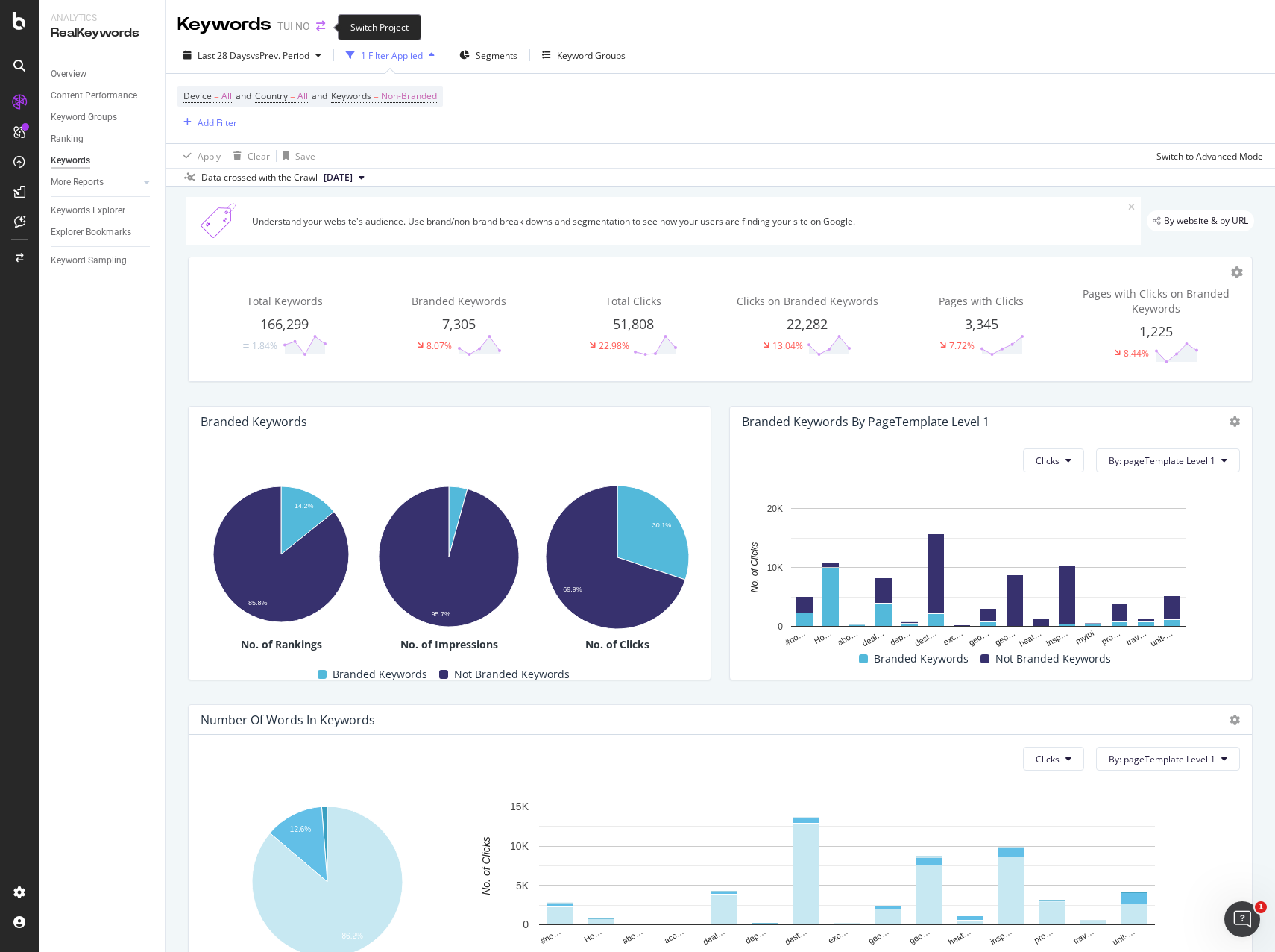
click at [320, 30] on icon "arrow-right-arrow-left" at bounding box center [320, 26] width 9 height 11
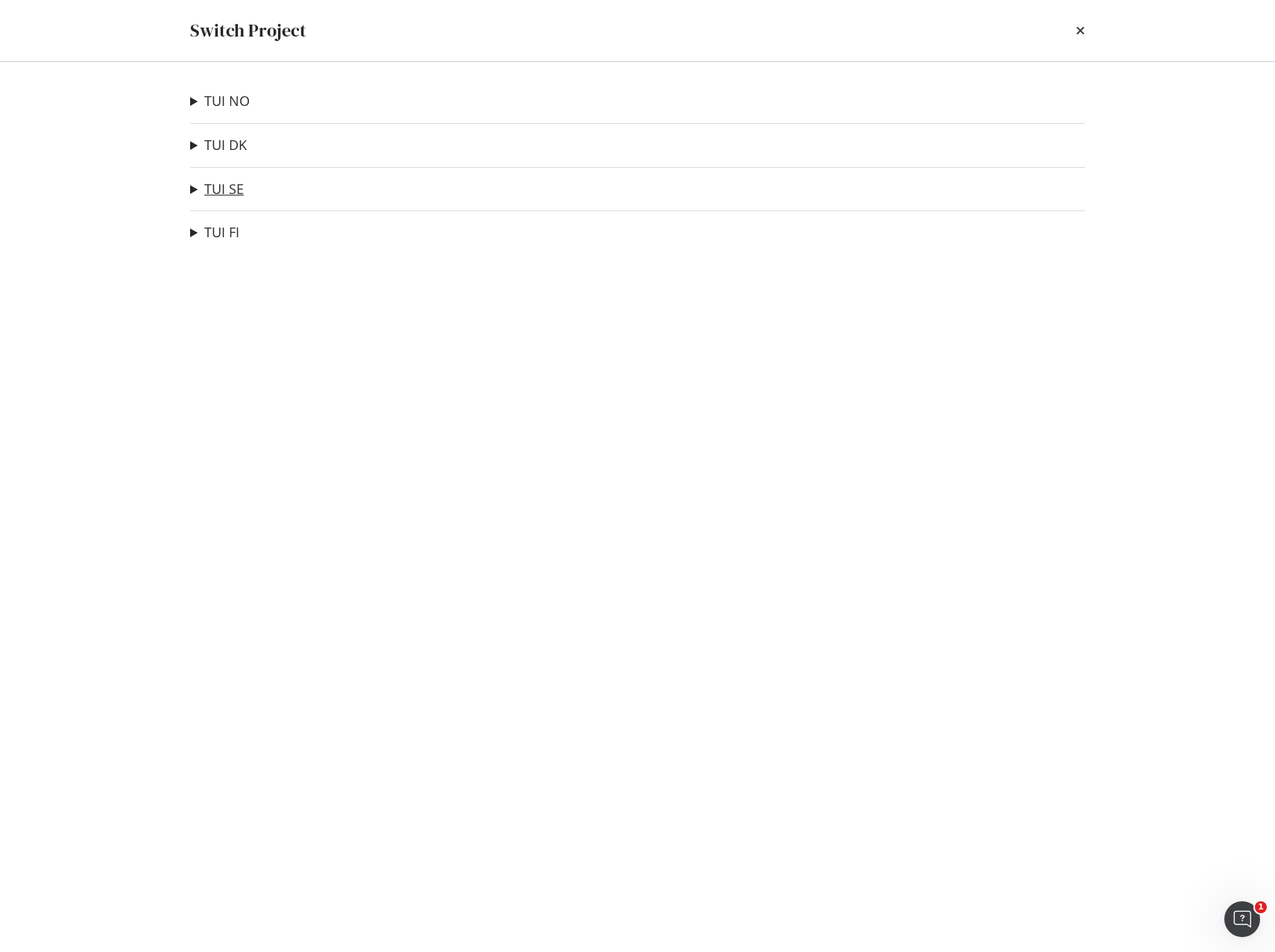
click at [230, 186] on link "TUI SE" at bounding box center [223, 189] width 40 height 15
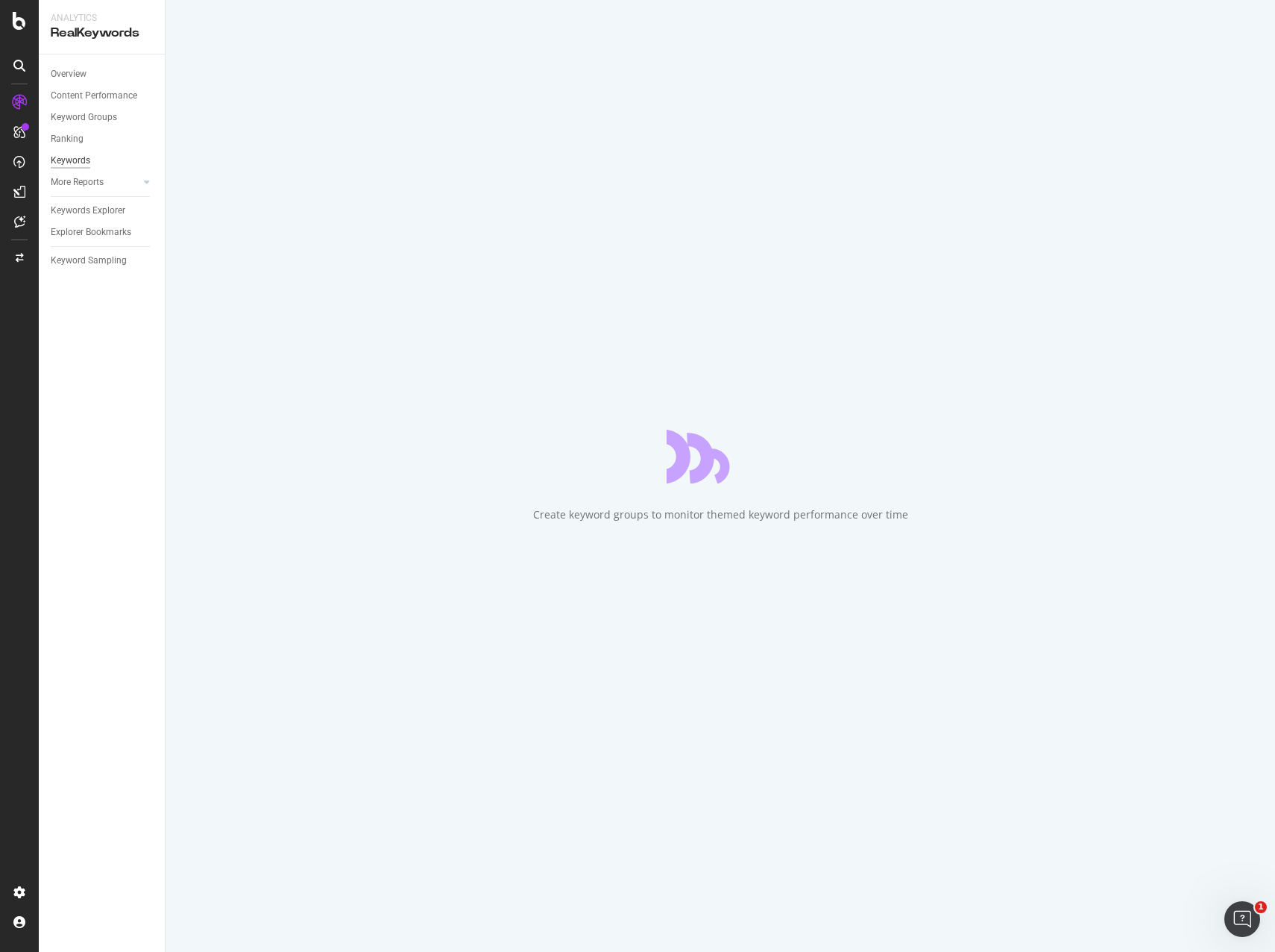
click at [77, 153] on div "Keywords" at bounding box center [70, 160] width 40 height 15
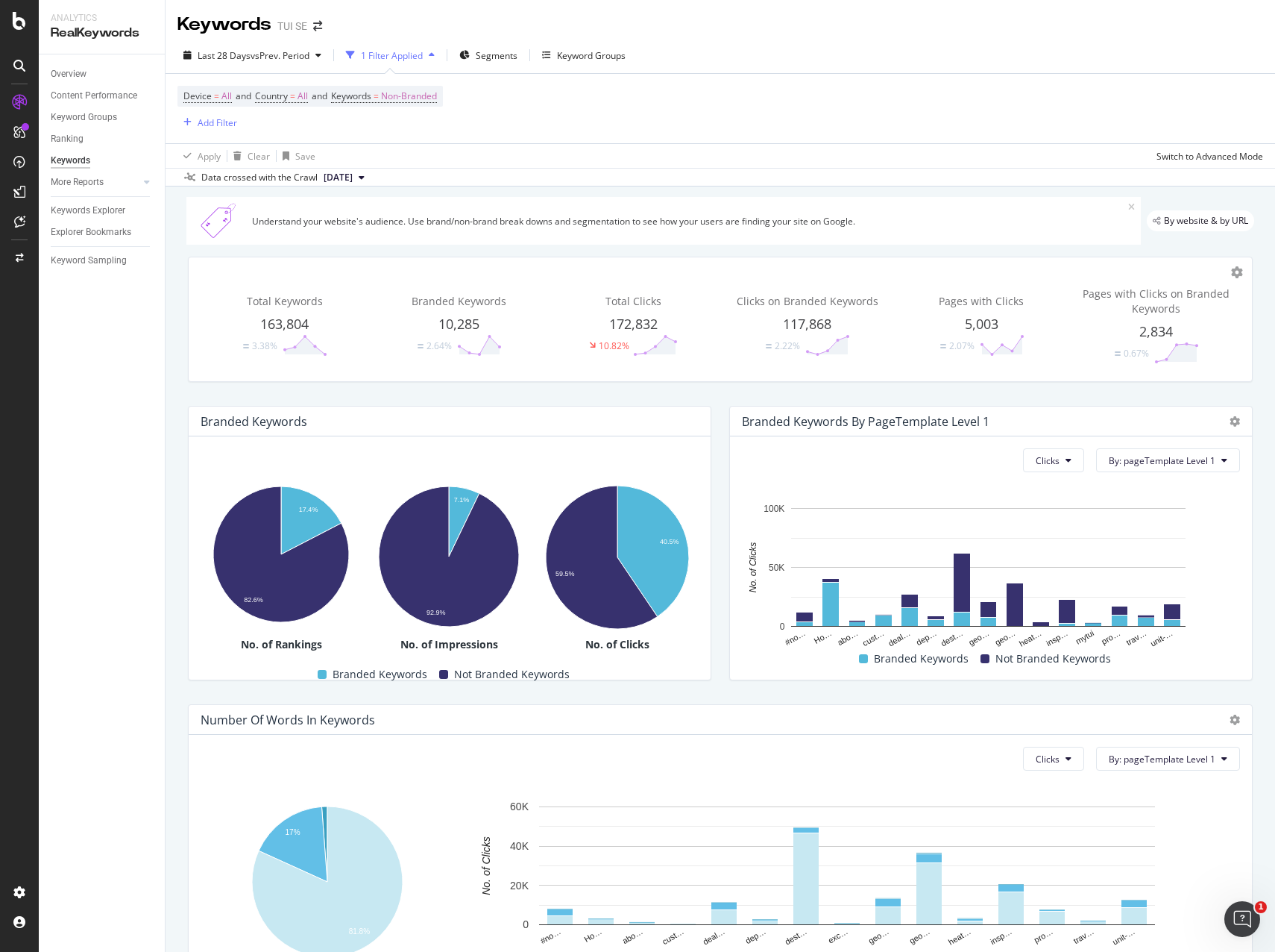
click at [298, 31] on div "TUI SE" at bounding box center [292, 25] width 30 height 14
click at [312, 23] on span at bounding box center [318, 26] width 21 height 11
click at [319, 25] on icon "arrow-right-arrow-left" at bounding box center [317, 26] width 9 height 11
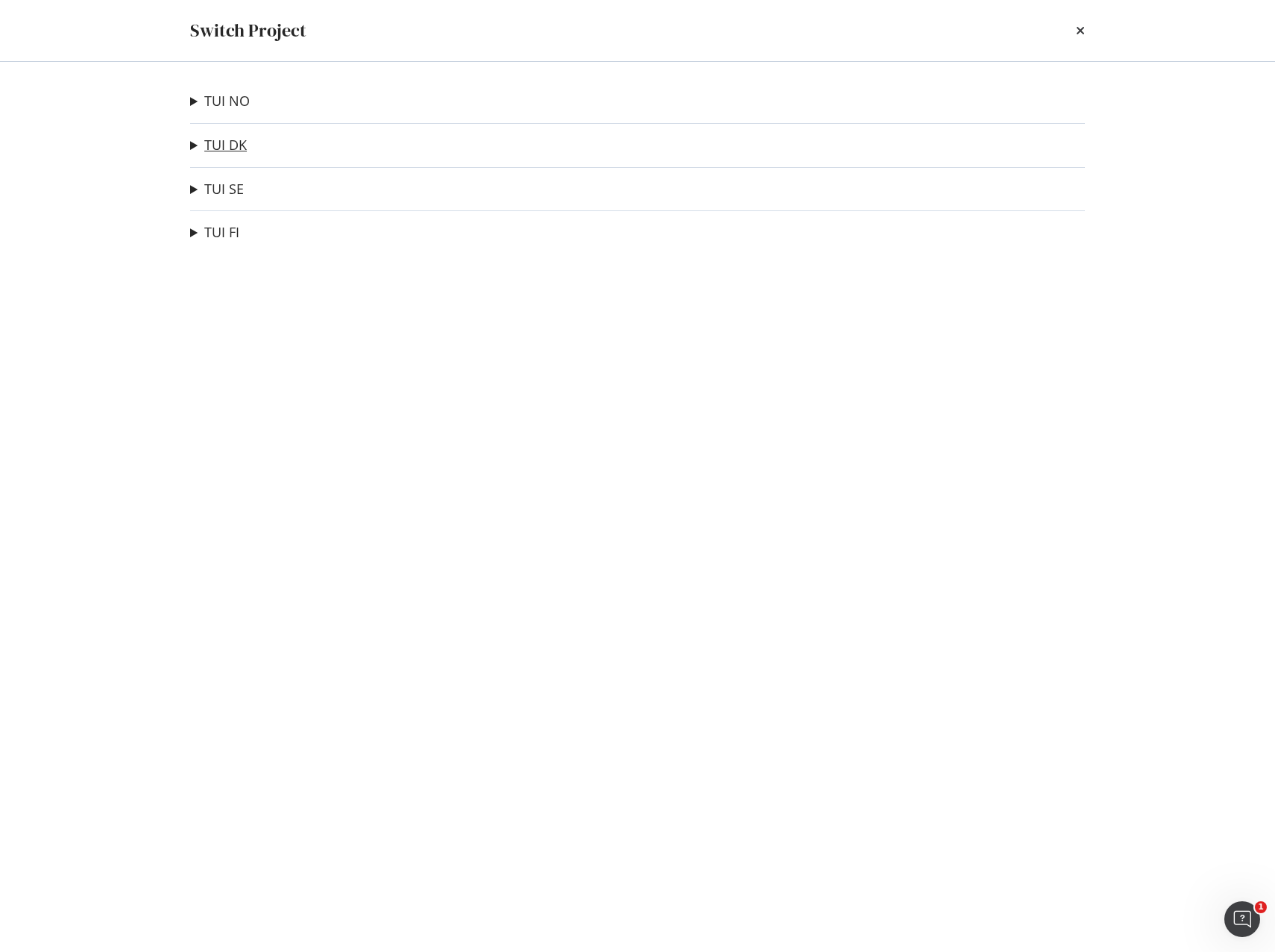
click at [218, 140] on link "TUI DK" at bounding box center [225, 145] width 43 height 15
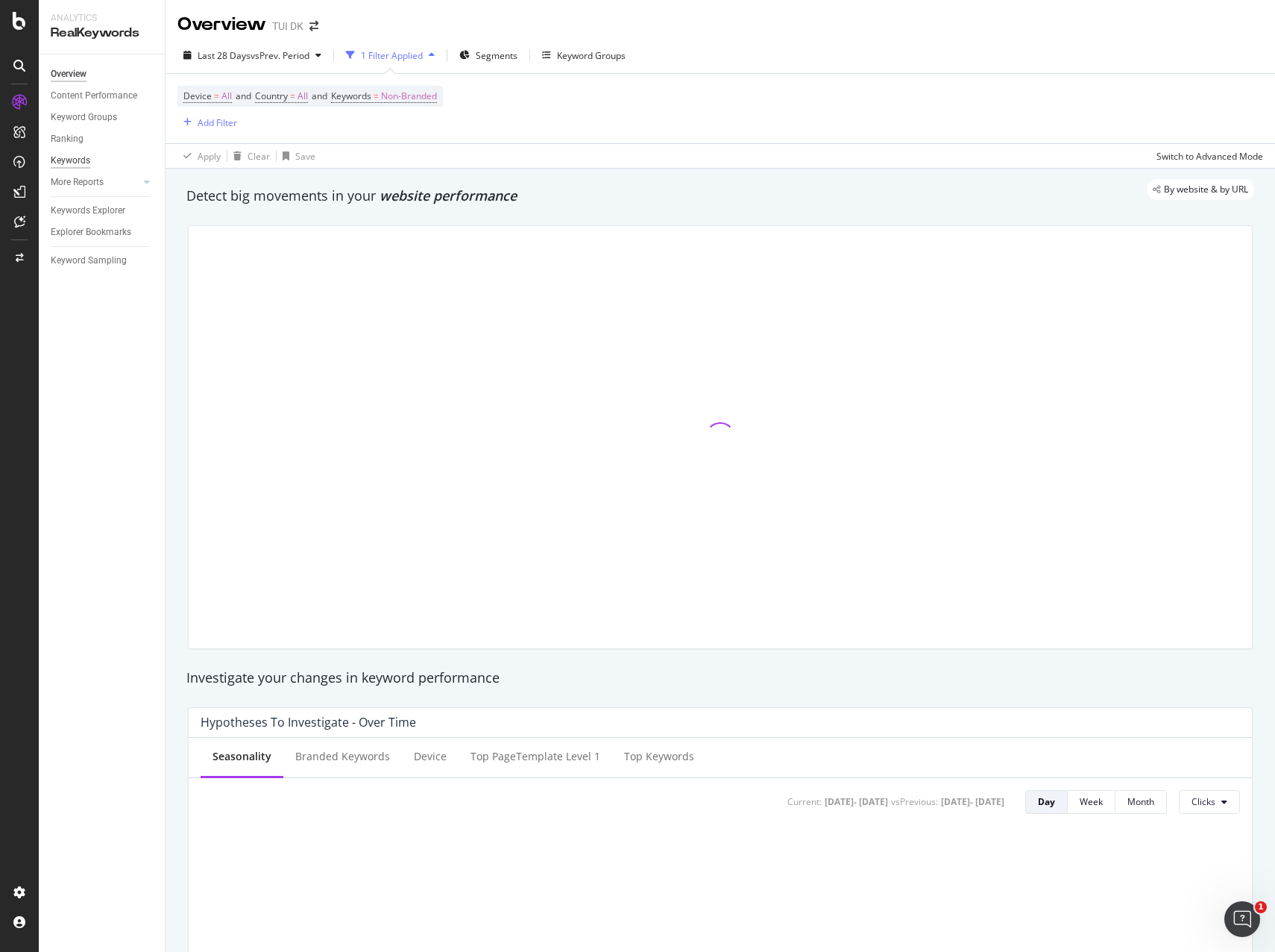
click at [72, 159] on div "Keywords" at bounding box center [70, 160] width 40 height 15
